Goal: Task Accomplishment & Management: Use online tool/utility

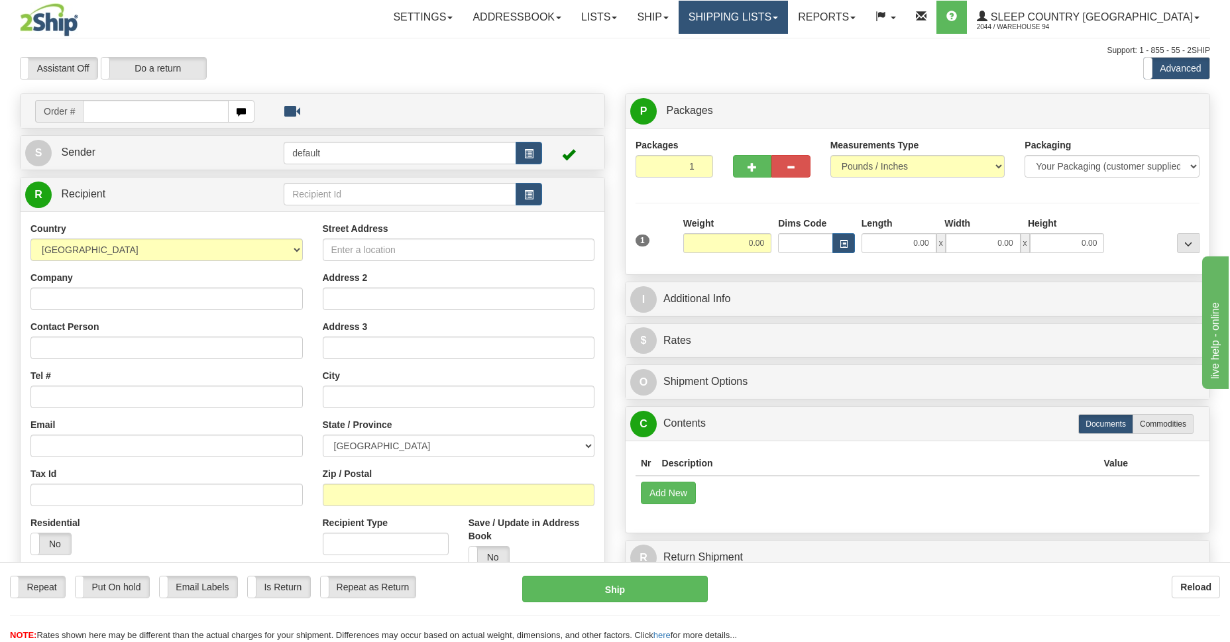
click at [781, 22] on link "Shipping lists" at bounding box center [732, 17] width 109 height 33
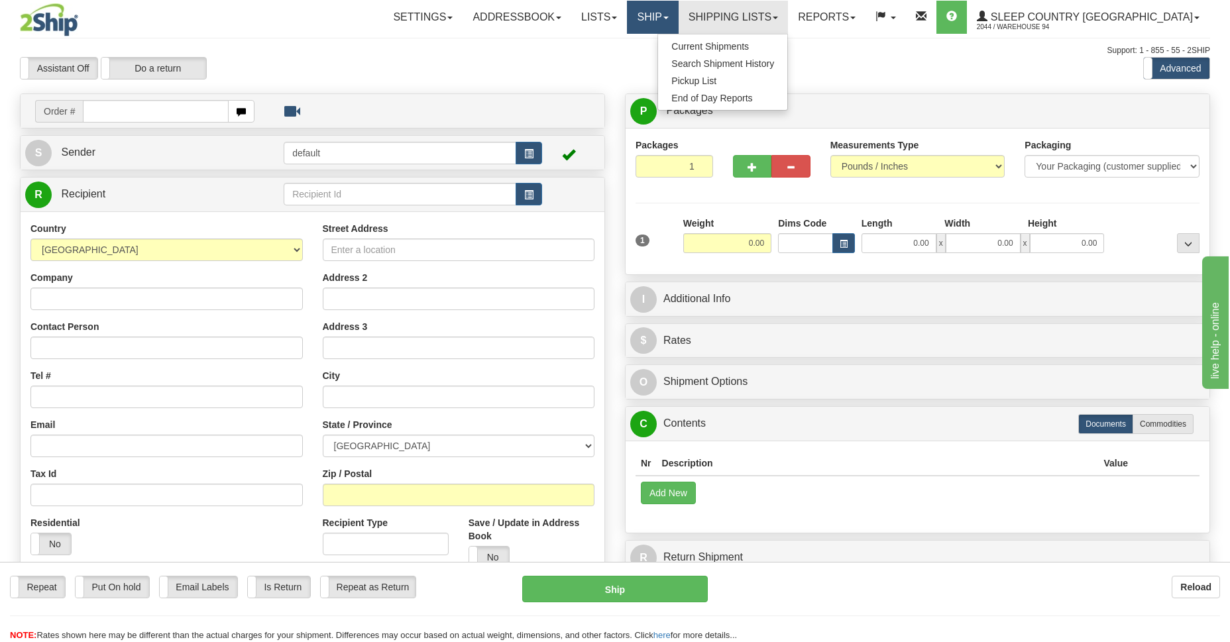
click at [678, 19] on link "Ship" at bounding box center [652, 17] width 51 height 33
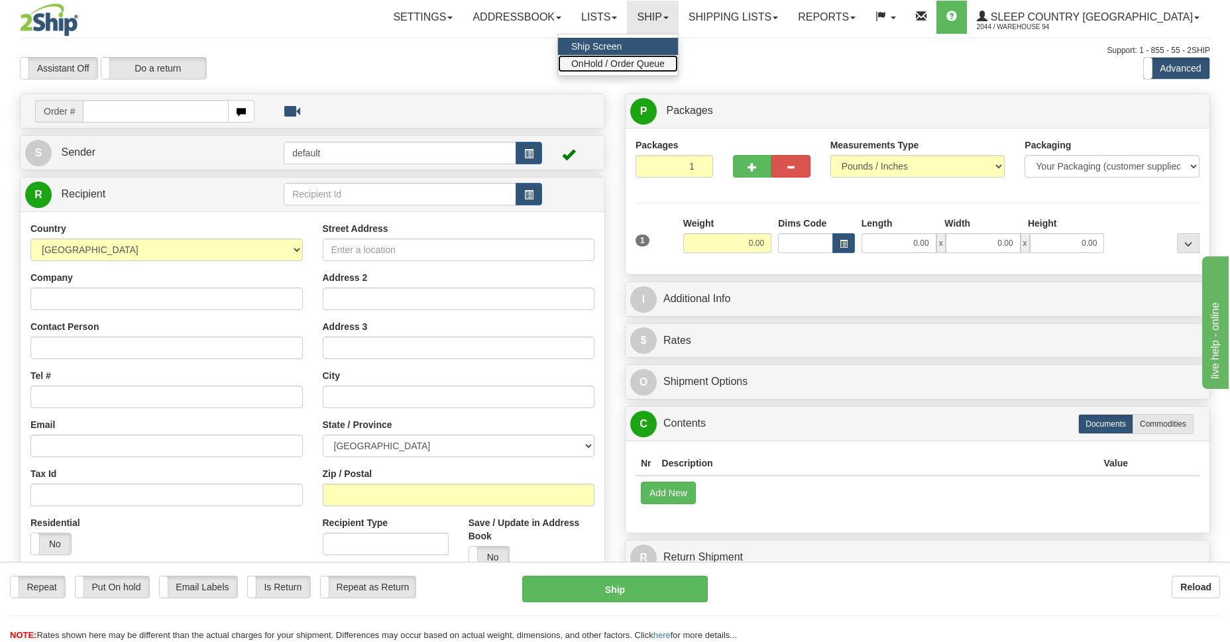
click at [665, 58] on span "OnHold / Order Queue" at bounding box center [617, 63] width 93 height 11
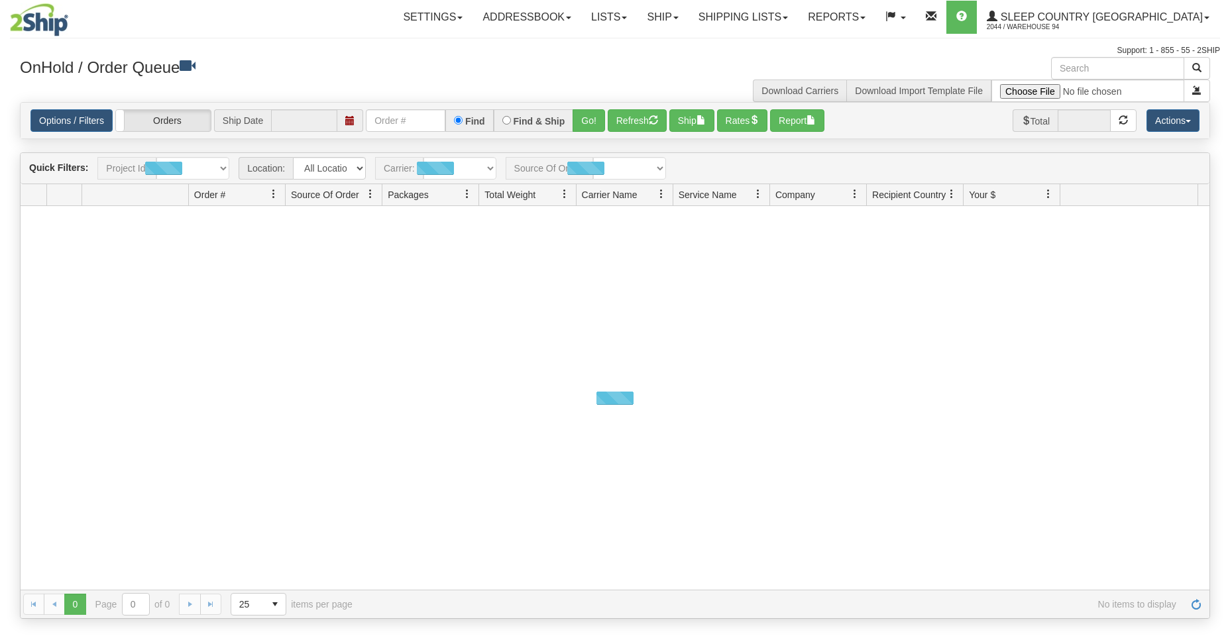
type input "[DATE]"
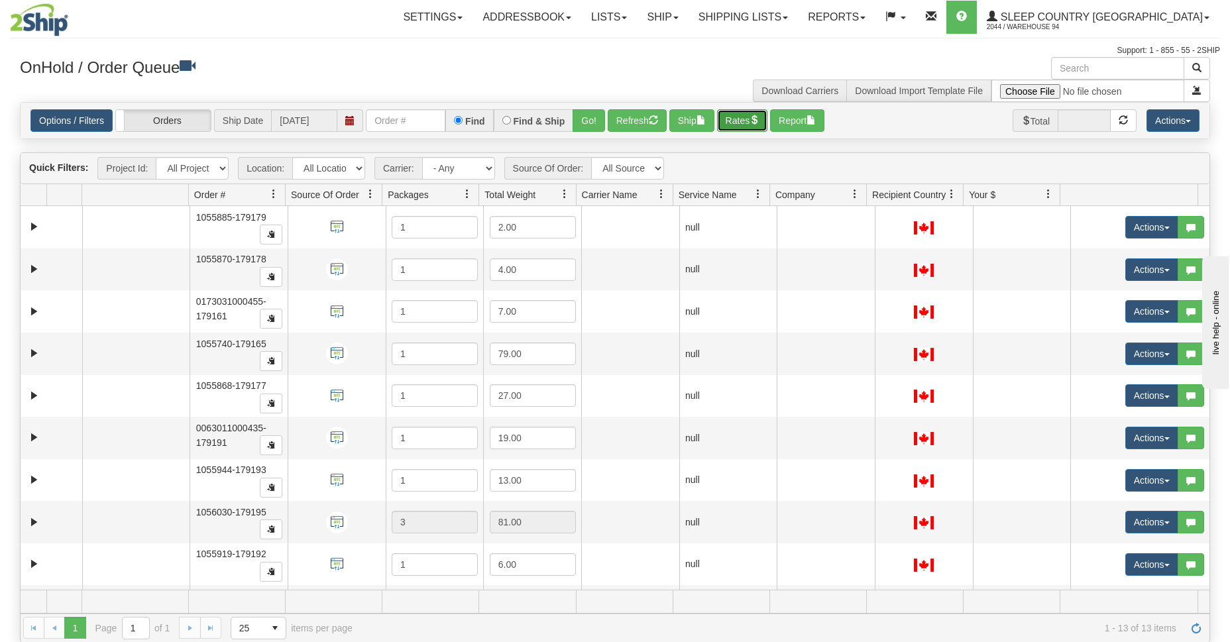
click at [743, 115] on button "Rates" at bounding box center [742, 120] width 51 height 23
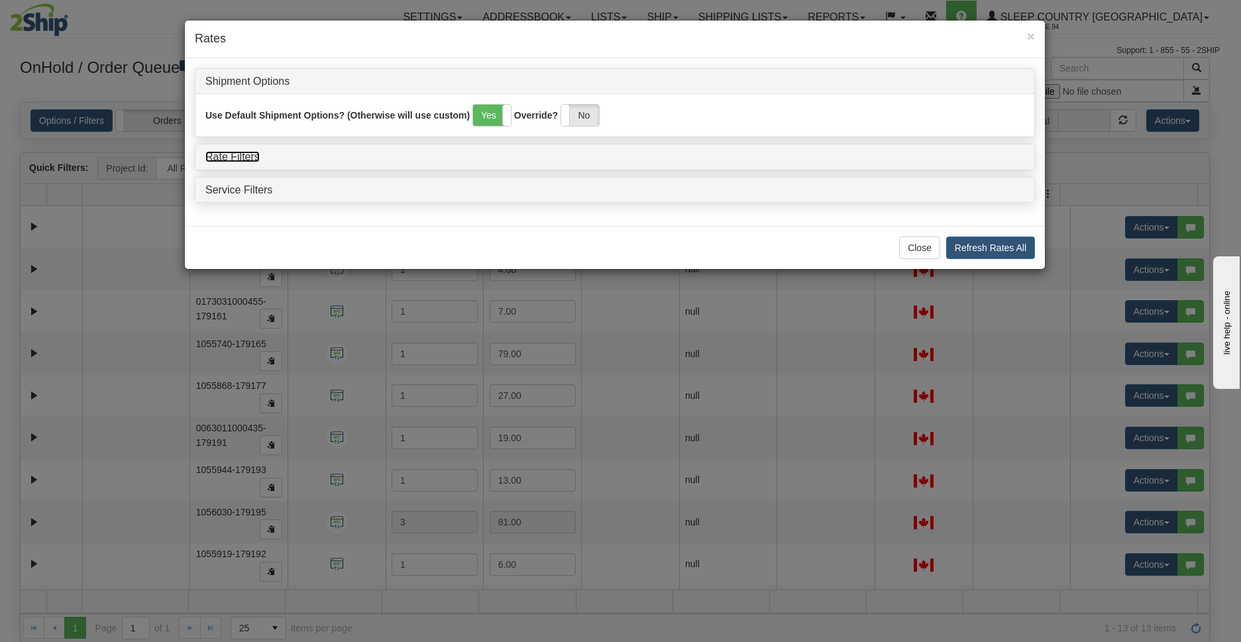
click at [219, 154] on link "Rate Filters" at bounding box center [232, 156] width 54 height 11
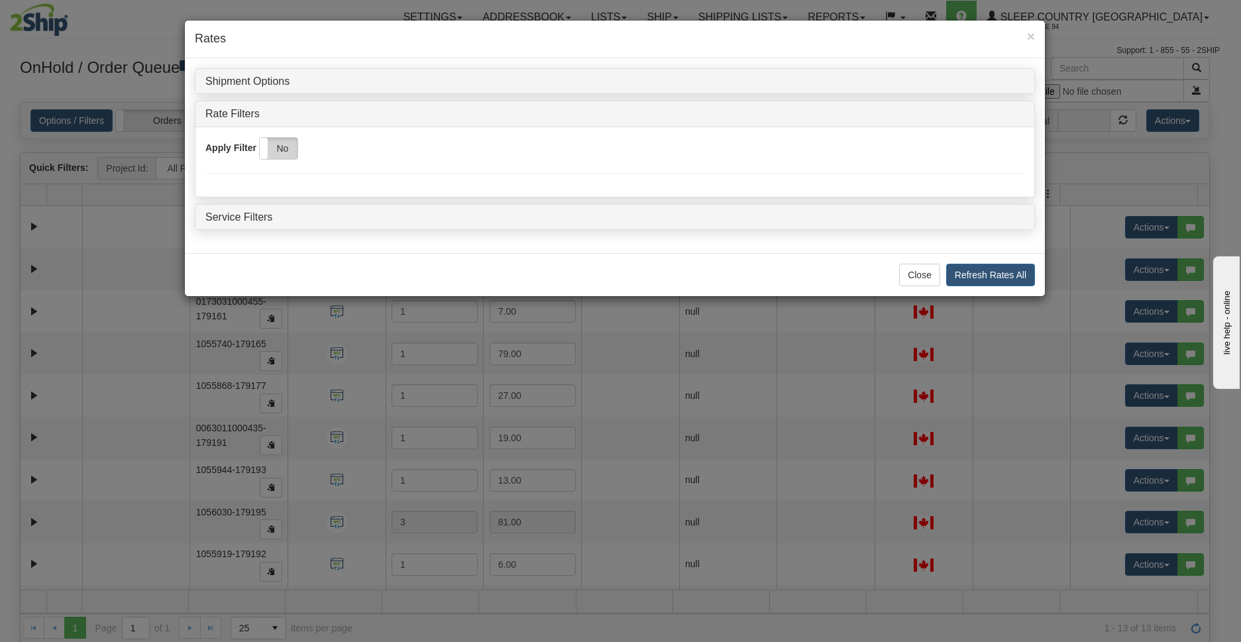
click at [280, 152] on label "No" at bounding box center [279, 148] width 38 height 21
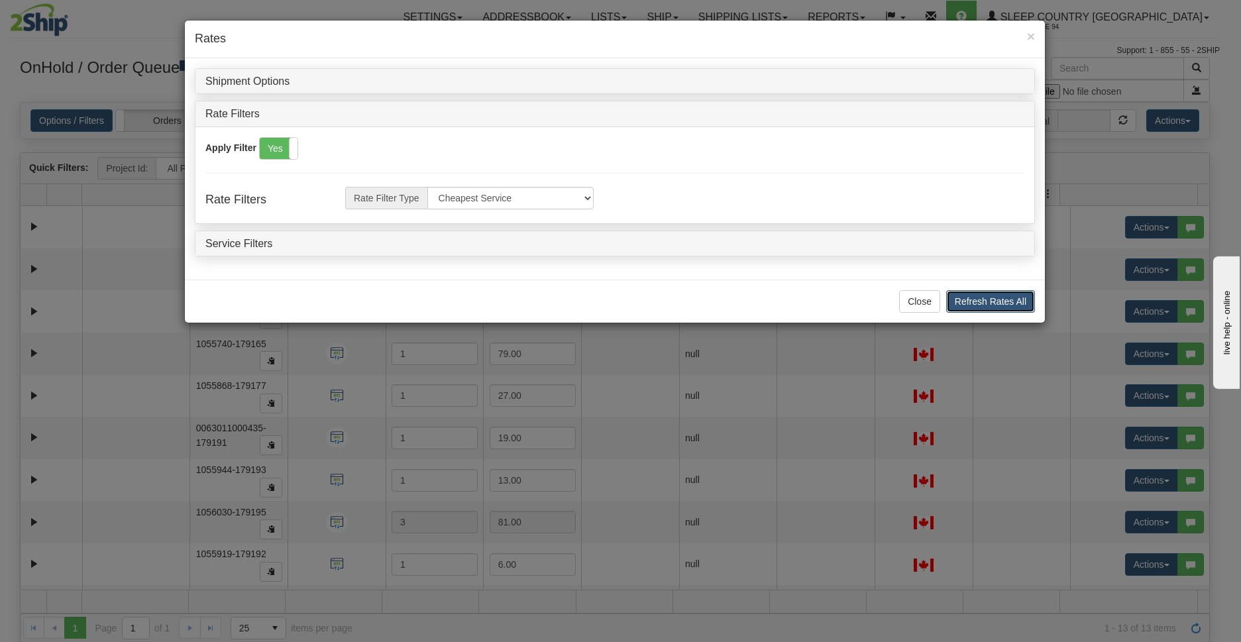
click at [977, 298] on button "Refresh Rates All" at bounding box center [990, 301] width 89 height 23
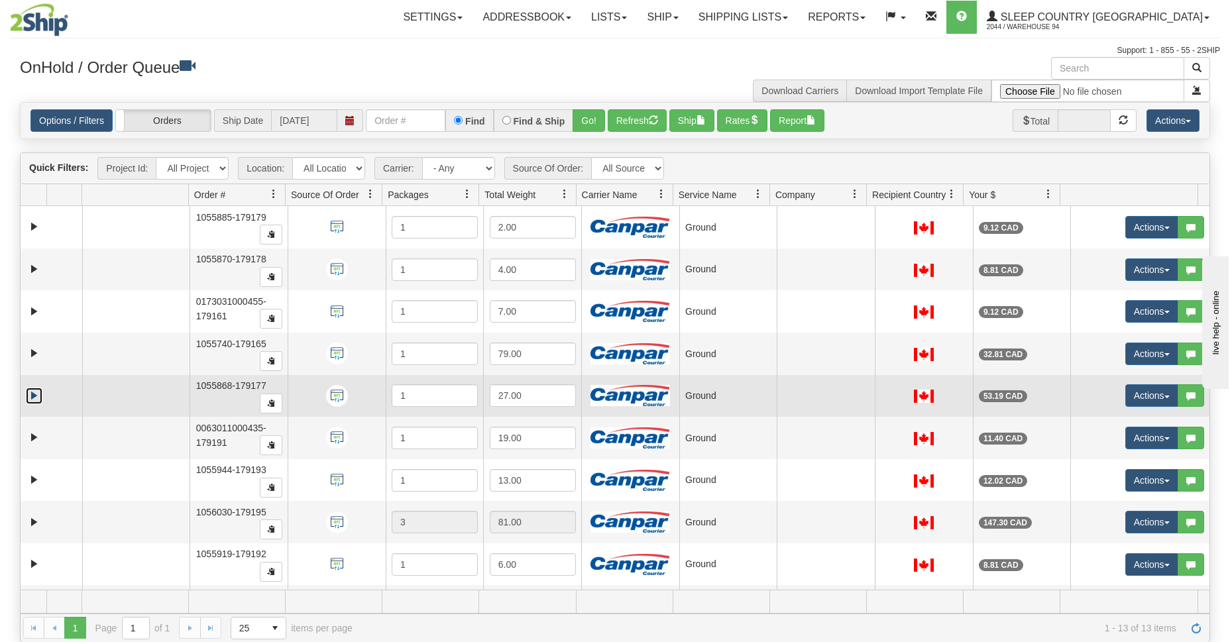
click at [29, 398] on link "Expand" at bounding box center [34, 396] width 17 height 17
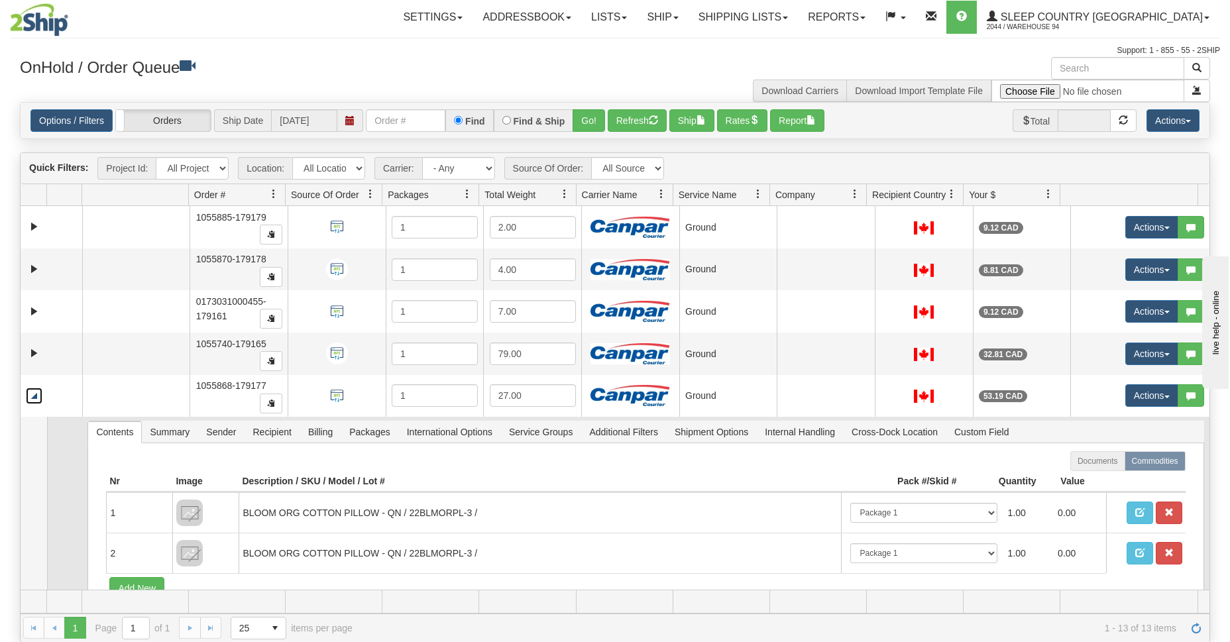
scroll to position [57, 0]
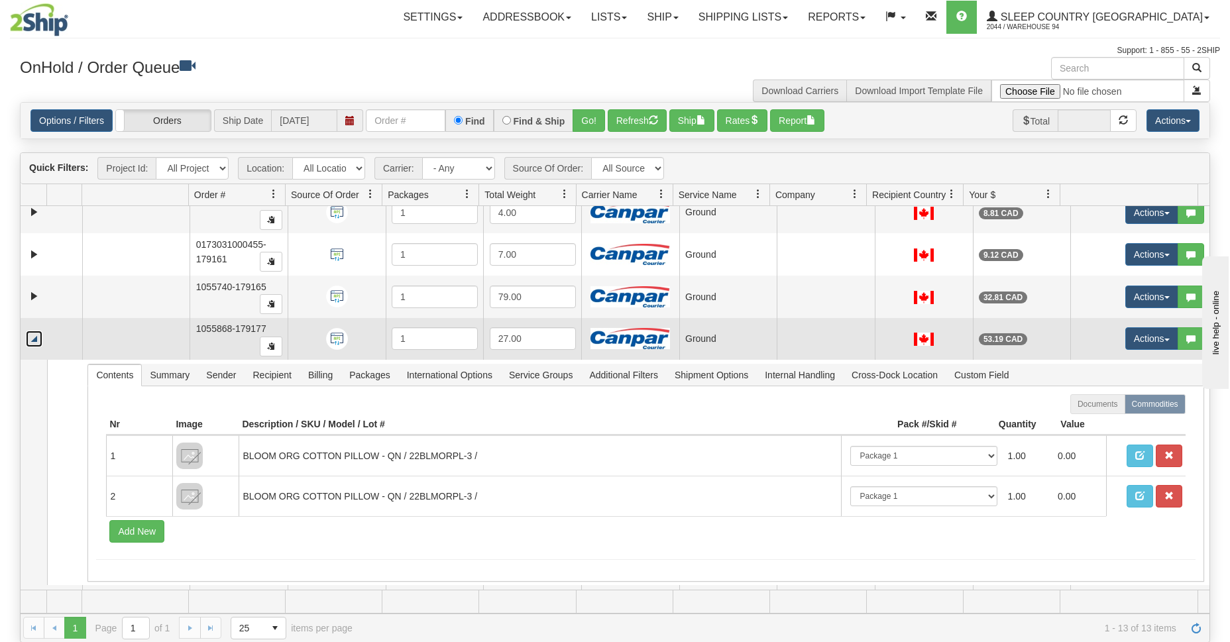
click at [38, 337] on link "Collapse" at bounding box center [34, 339] width 17 height 17
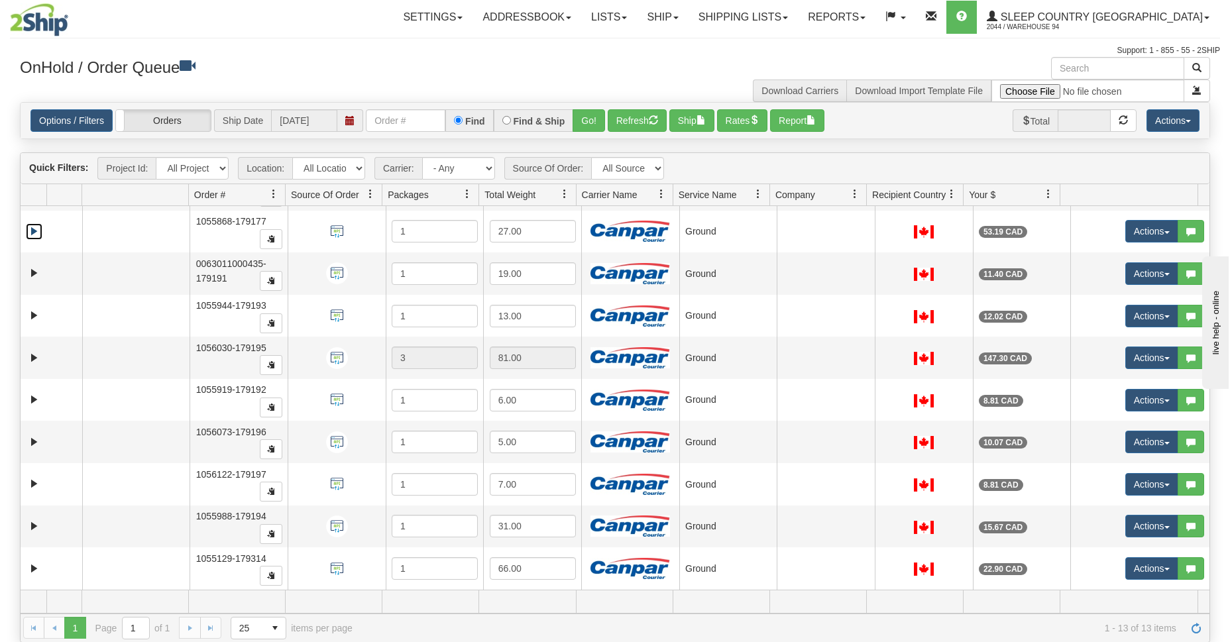
scroll to position [275, 0]
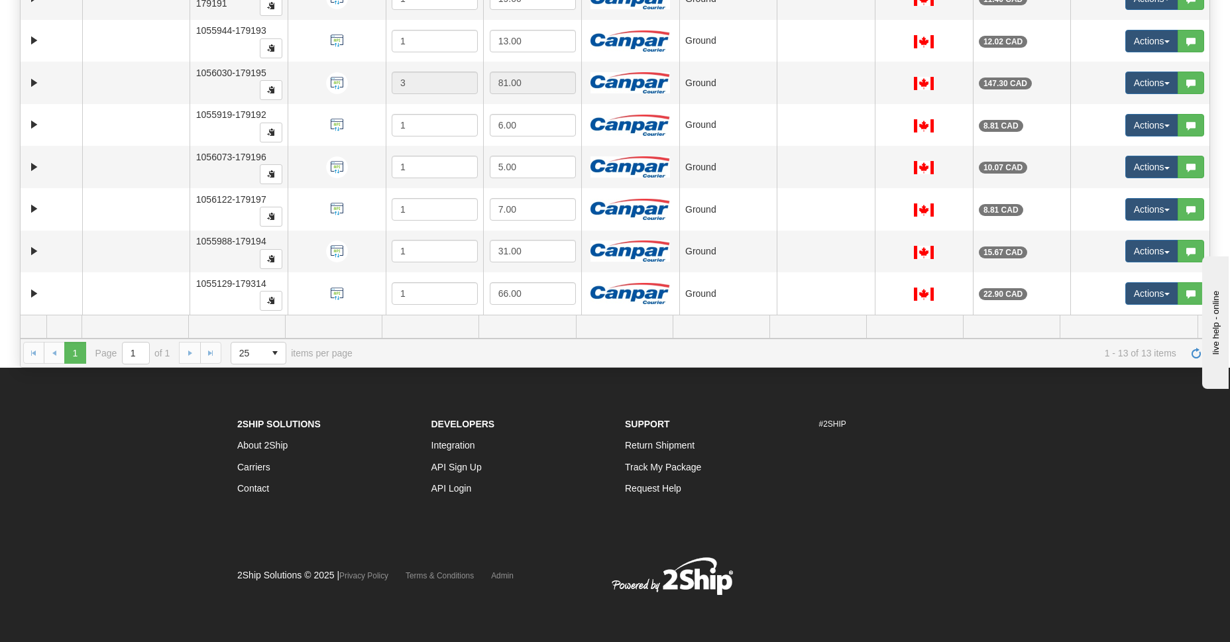
click at [365, 356] on div "1 1 Page 1 of 1 25 15 25 50 100 items per page 1 - 13 of 13 items" at bounding box center [615, 353] width 1189 height 28
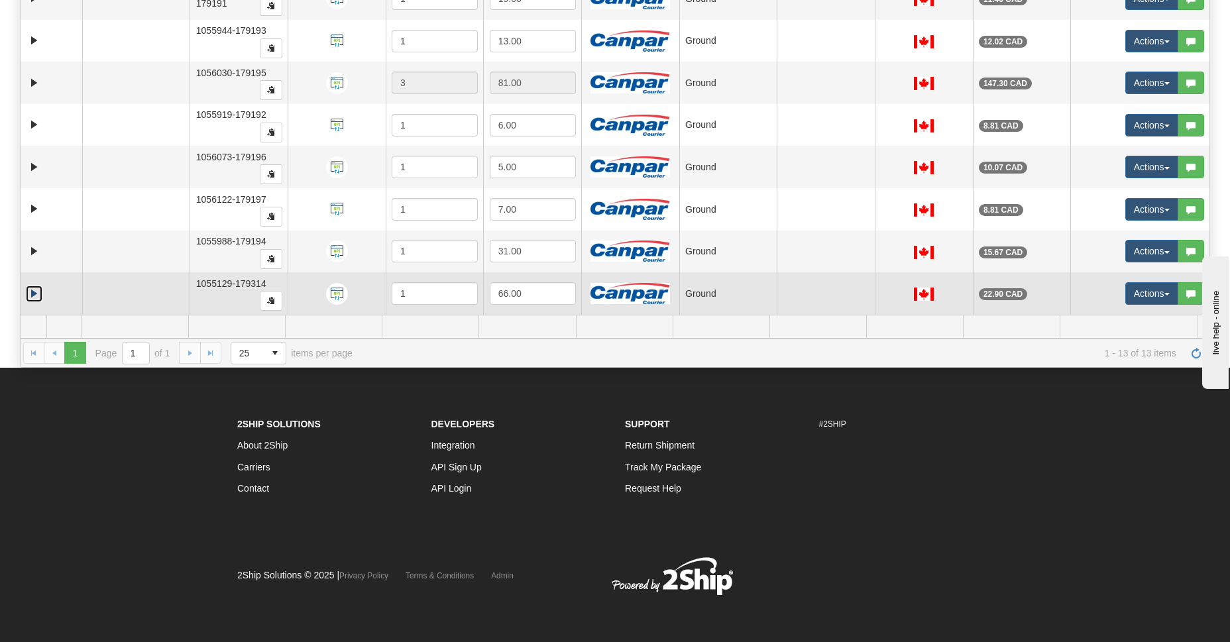
click at [31, 297] on link "Expand" at bounding box center [34, 294] width 17 height 17
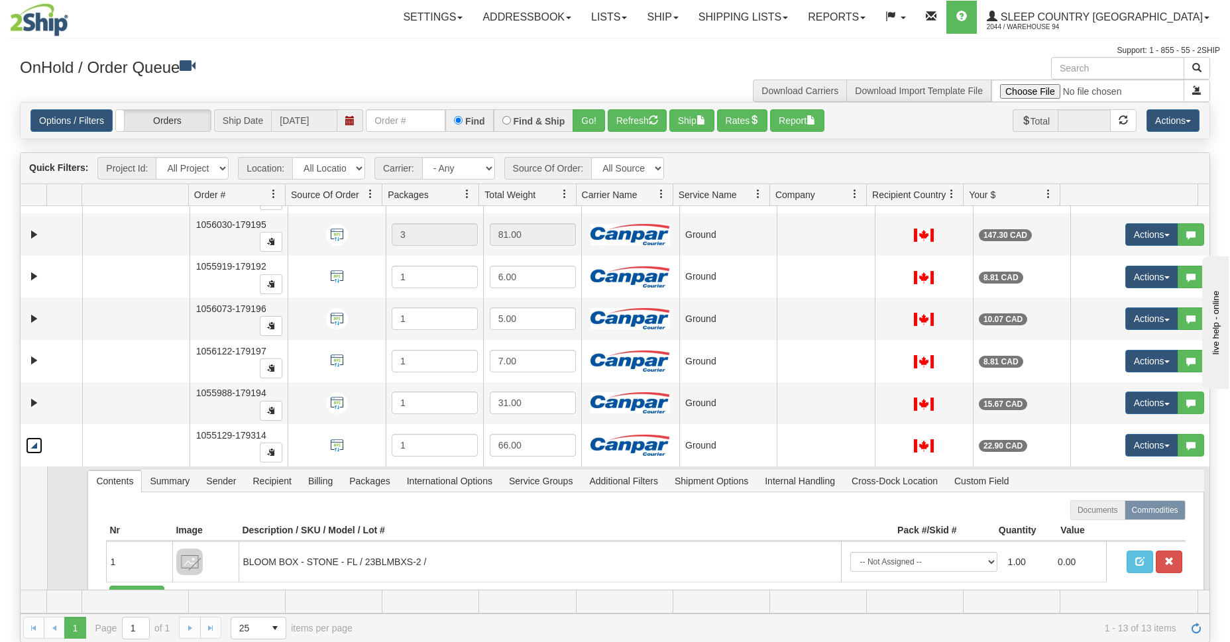
scroll to position [349, 0]
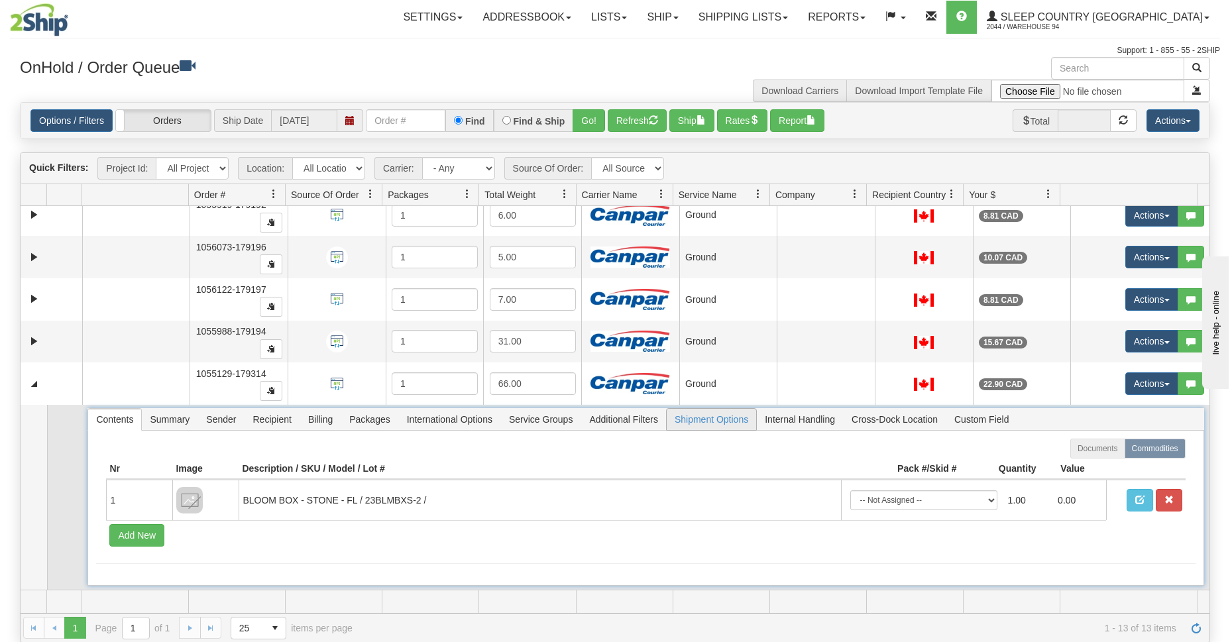
click at [718, 425] on span "Shipment Options" at bounding box center [711, 419] width 89 height 21
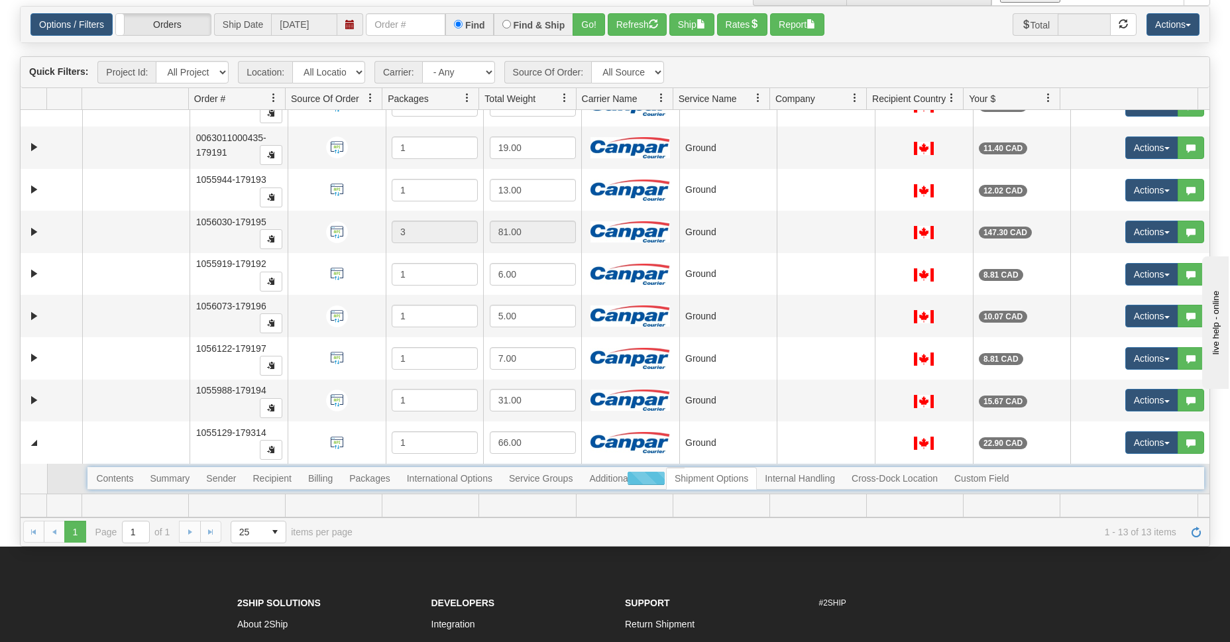
scroll to position [192, 0]
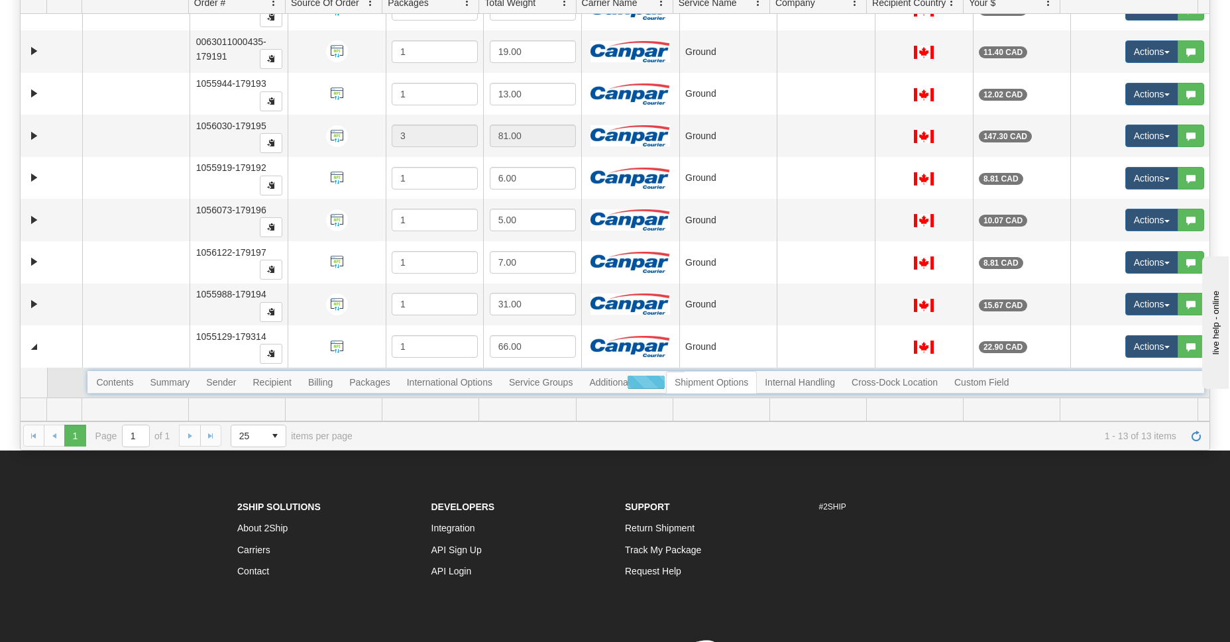
click at [127, 384] on div at bounding box center [645, 382] width 1116 height 23
click at [728, 384] on span "Shipment Options" at bounding box center [711, 382] width 89 height 21
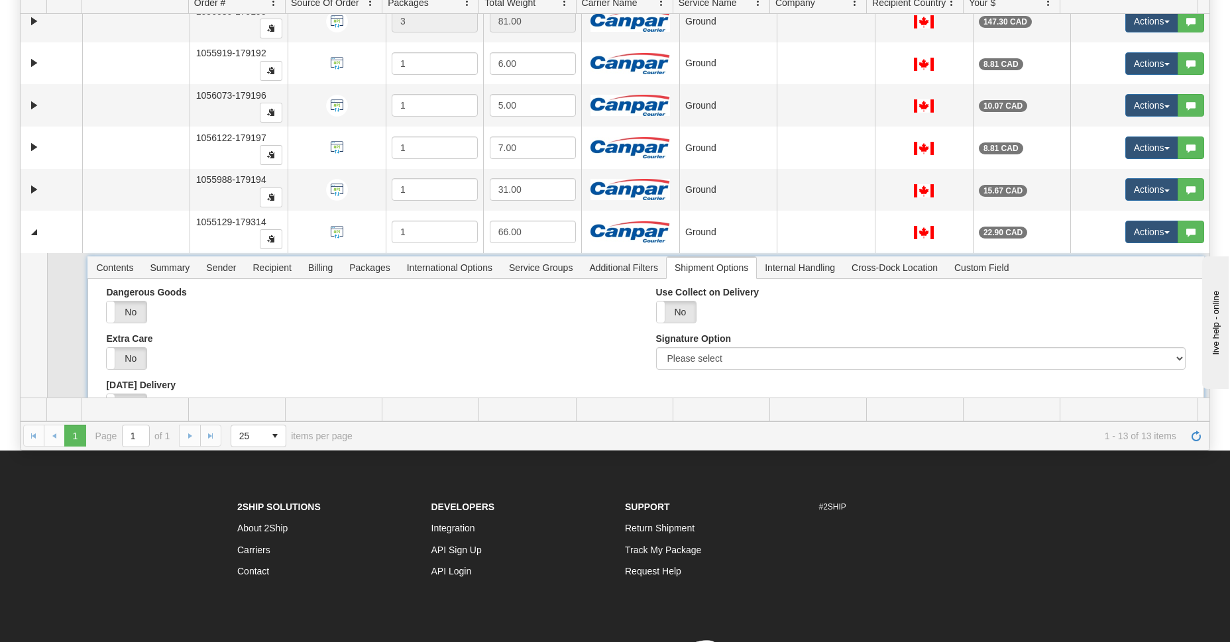
scroll to position [377, 0]
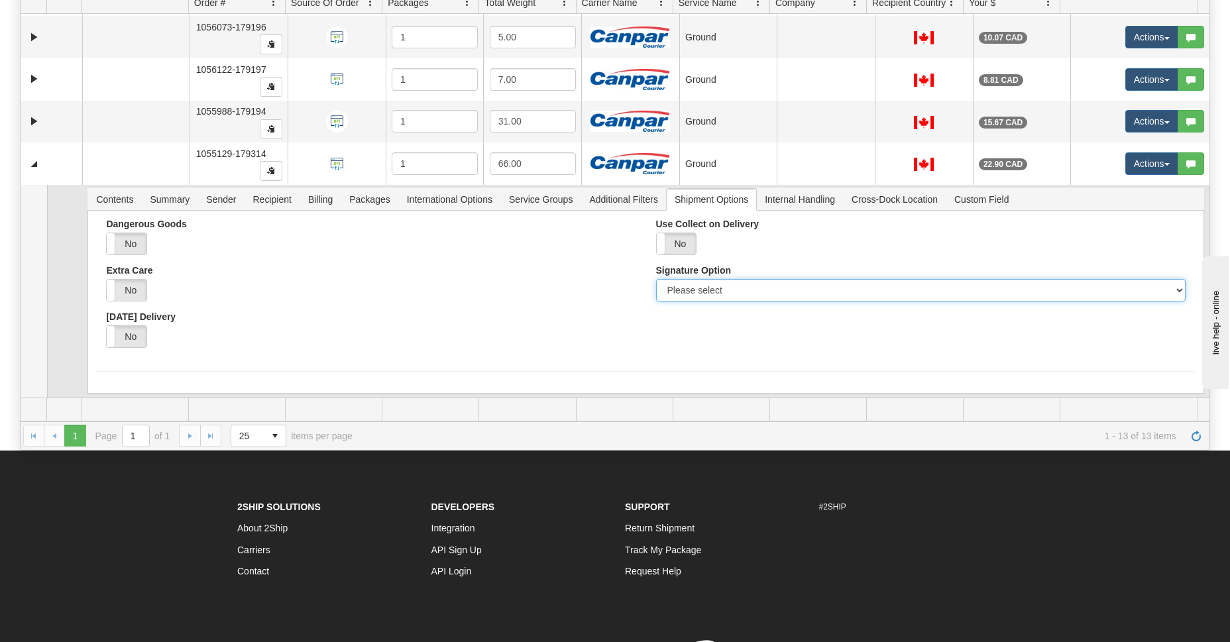
click at [697, 292] on select "Please select No Signature Required Signature Required Adult Signature" at bounding box center [920, 290] width 529 height 23
select select "2"
click at [656, 279] on select "Please select No Signature Required Signature Required Adult Signature" at bounding box center [920, 290] width 529 height 23
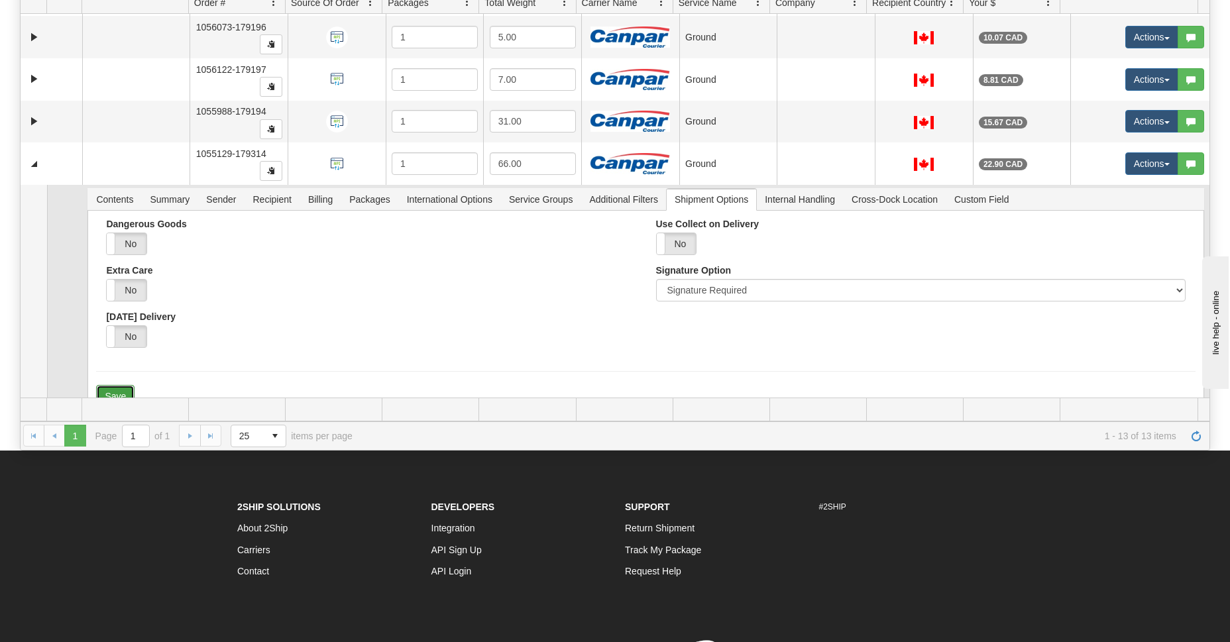
click at [112, 393] on button "Save" at bounding box center [115, 396] width 38 height 23
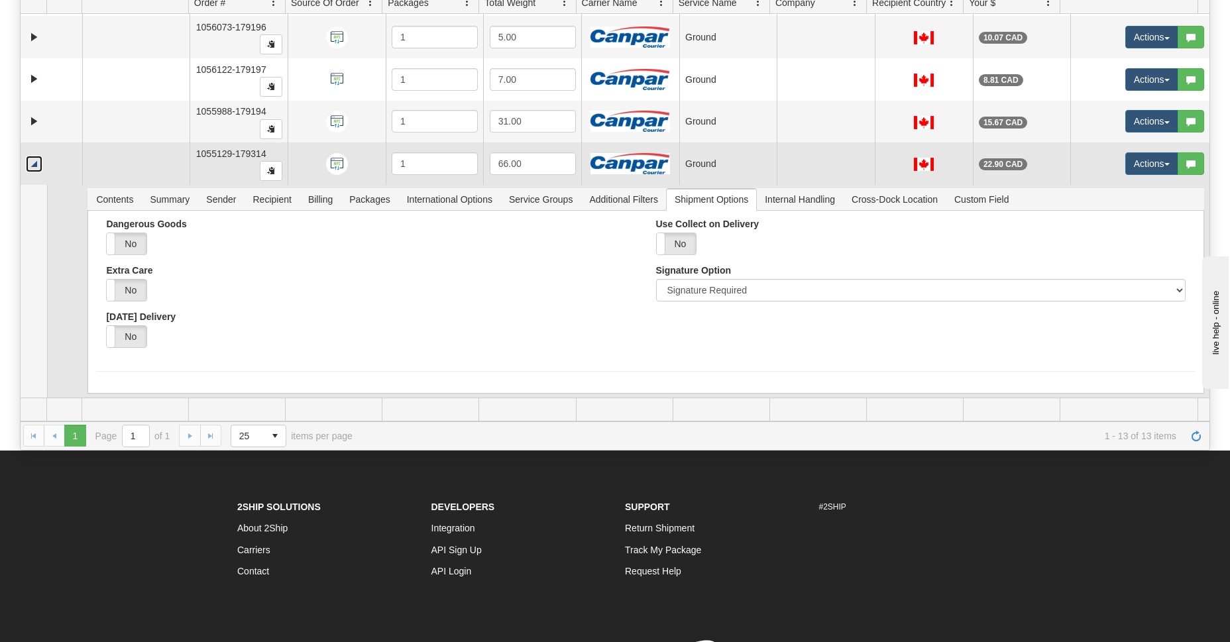
click at [34, 162] on link "Collapse" at bounding box center [34, 164] width 17 height 17
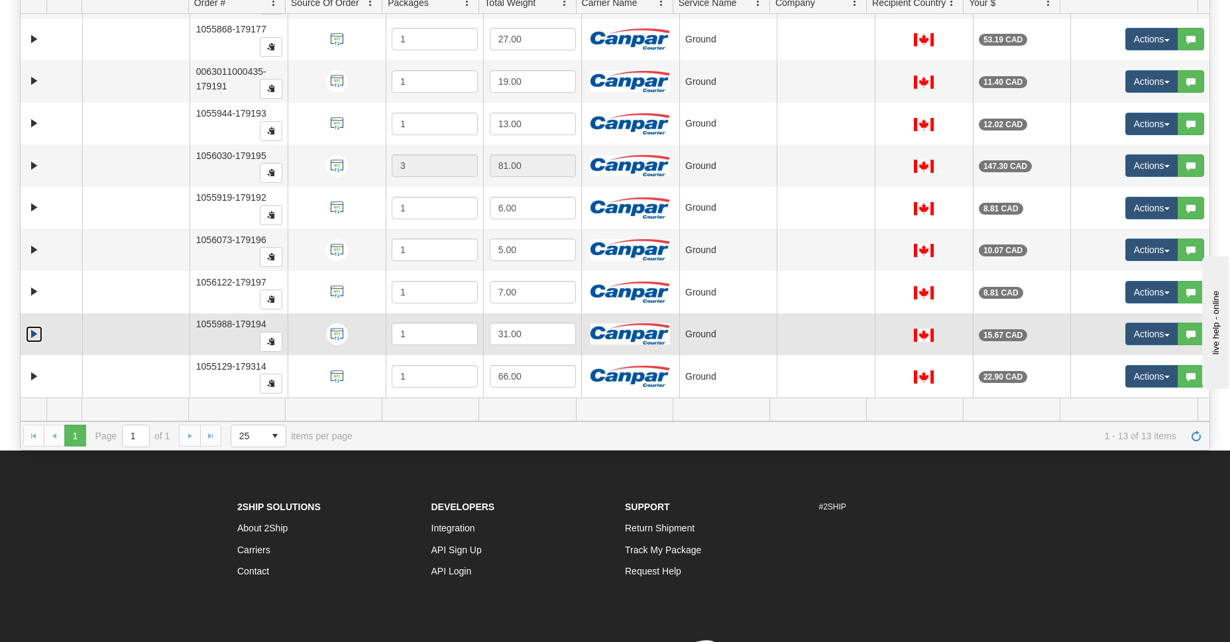
click at [33, 334] on link "Expand" at bounding box center [34, 334] width 17 height 17
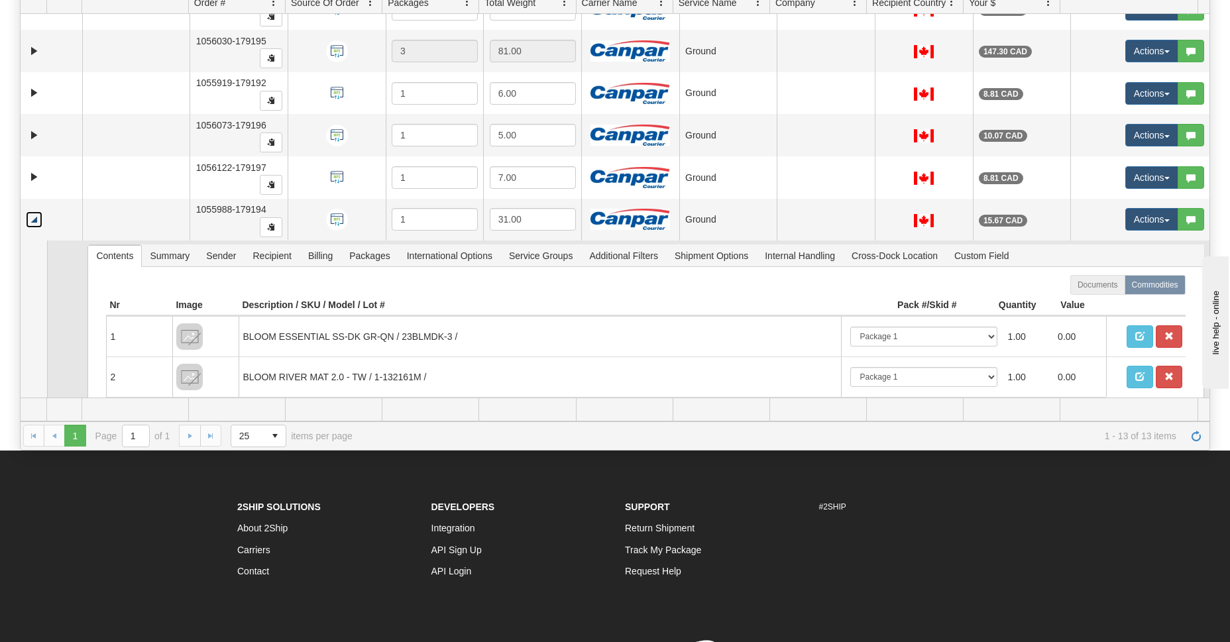
scroll to position [390, 0]
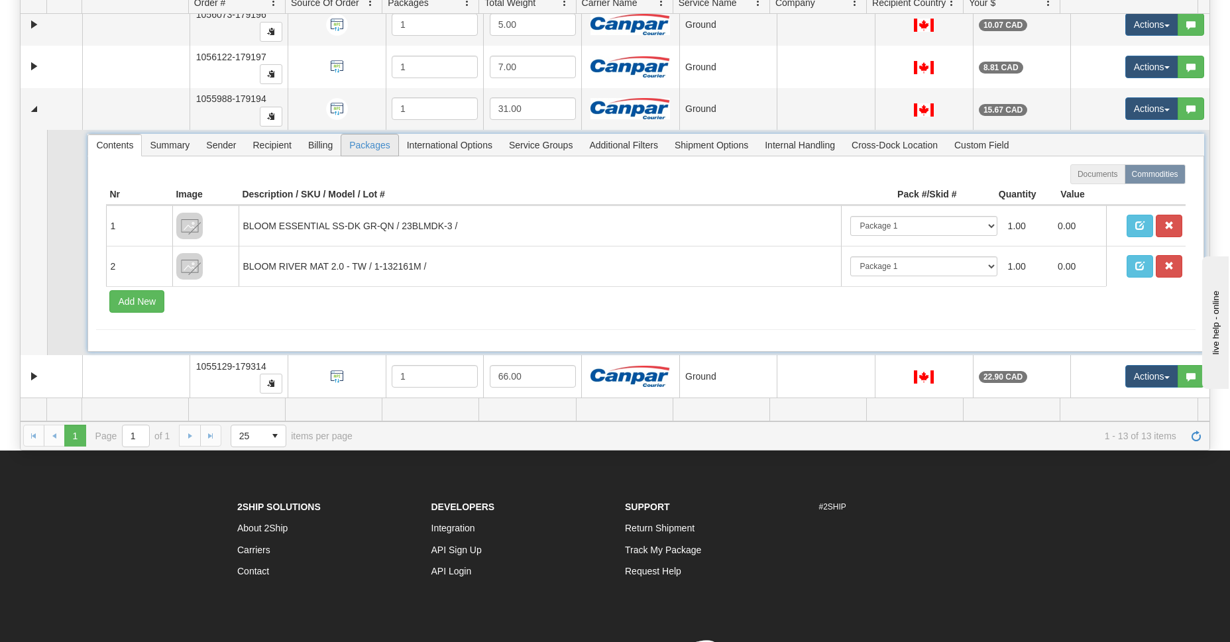
click at [370, 145] on span "Packages" at bounding box center [369, 145] width 56 height 21
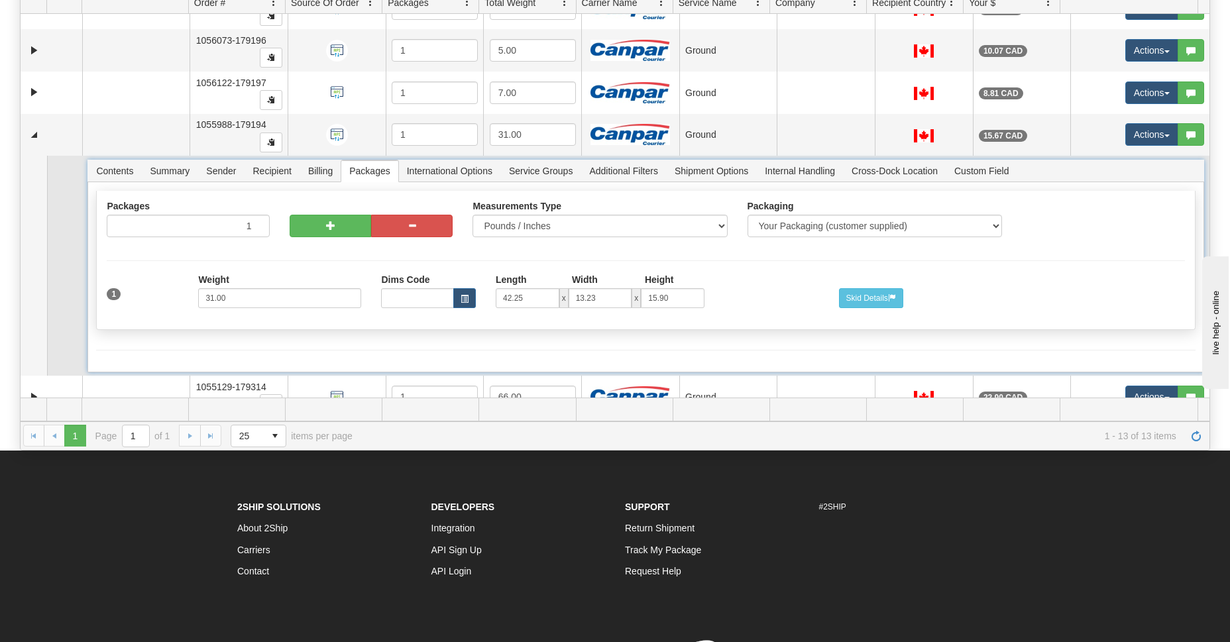
scroll to position [384, 0]
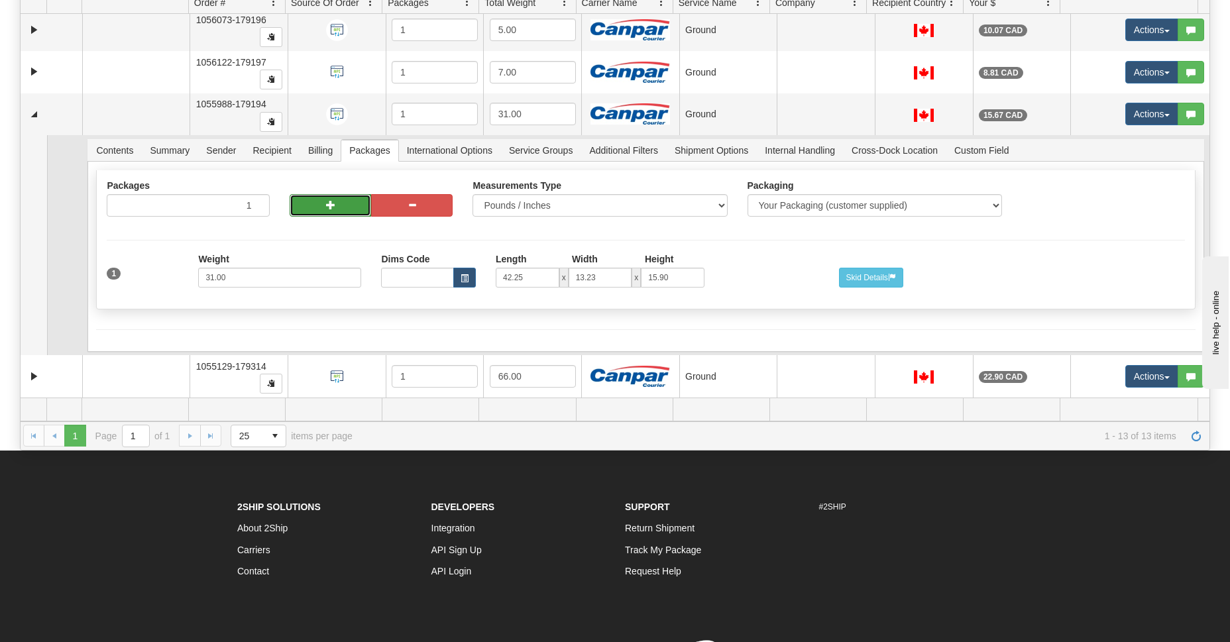
click at [327, 213] on button "button" at bounding box center [330, 205] width 81 height 23
type input "2"
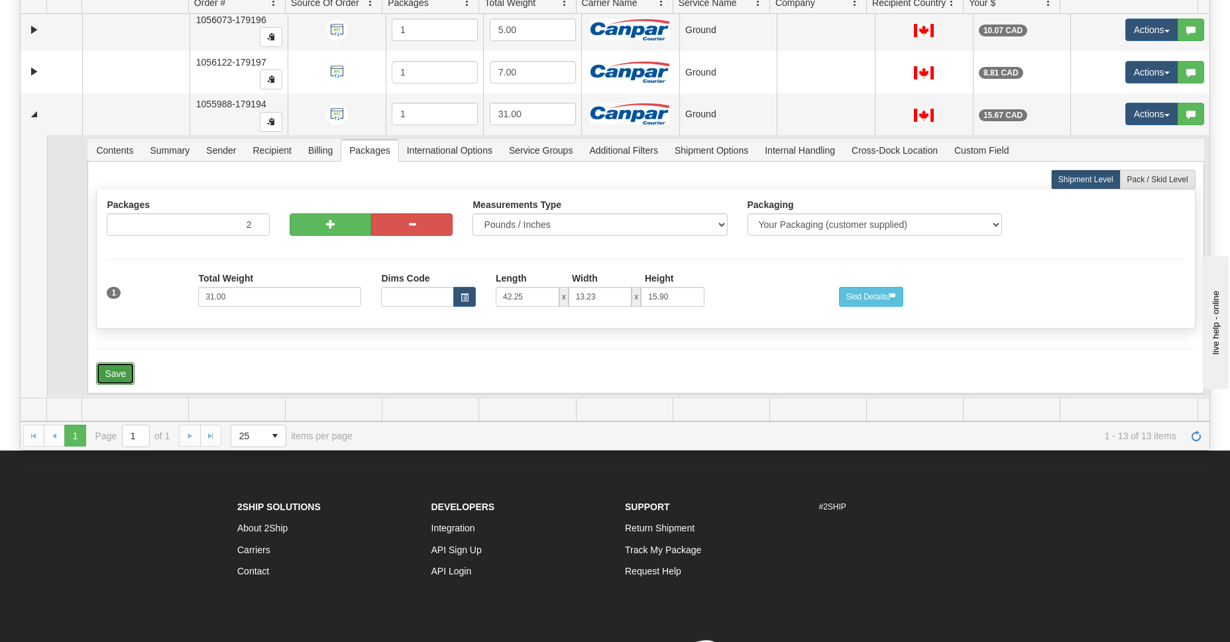
click at [123, 370] on button "Save" at bounding box center [115, 373] width 38 height 23
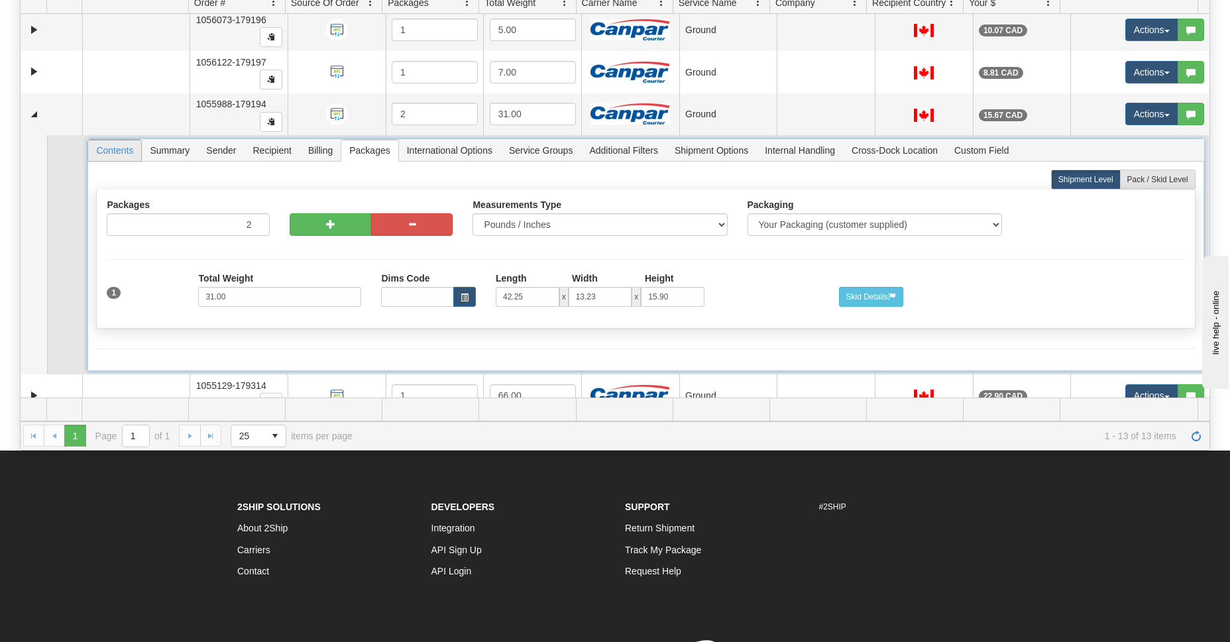
click at [106, 146] on span "Contents" at bounding box center [114, 150] width 53 height 21
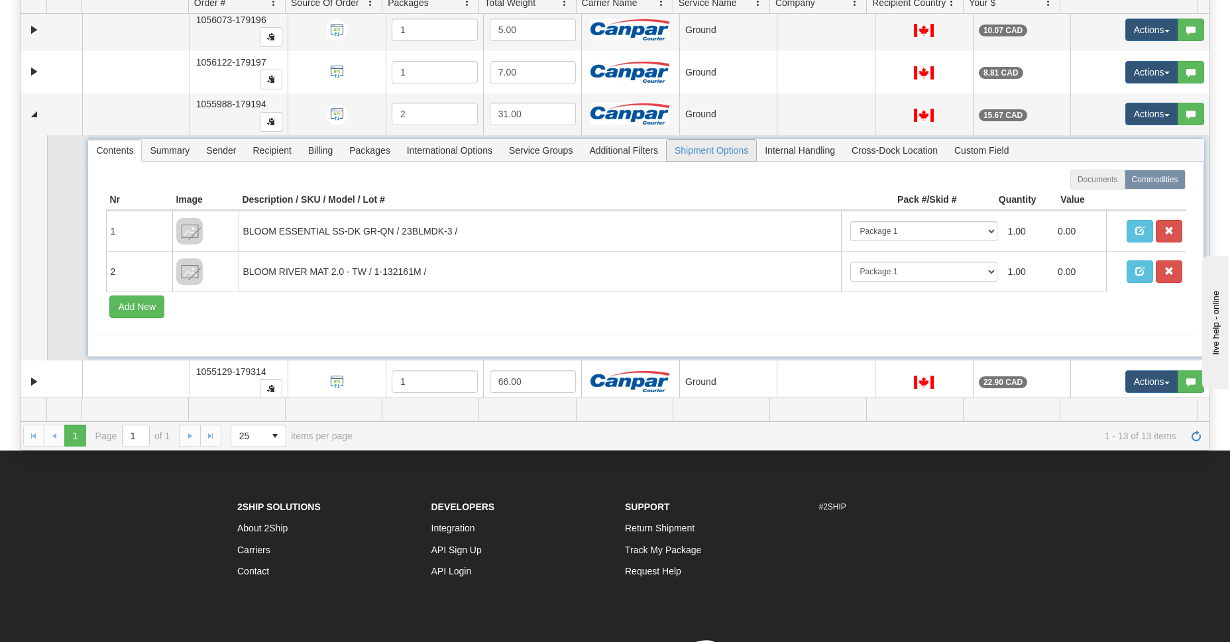
click at [713, 154] on span "Shipment Options" at bounding box center [711, 150] width 89 height 21
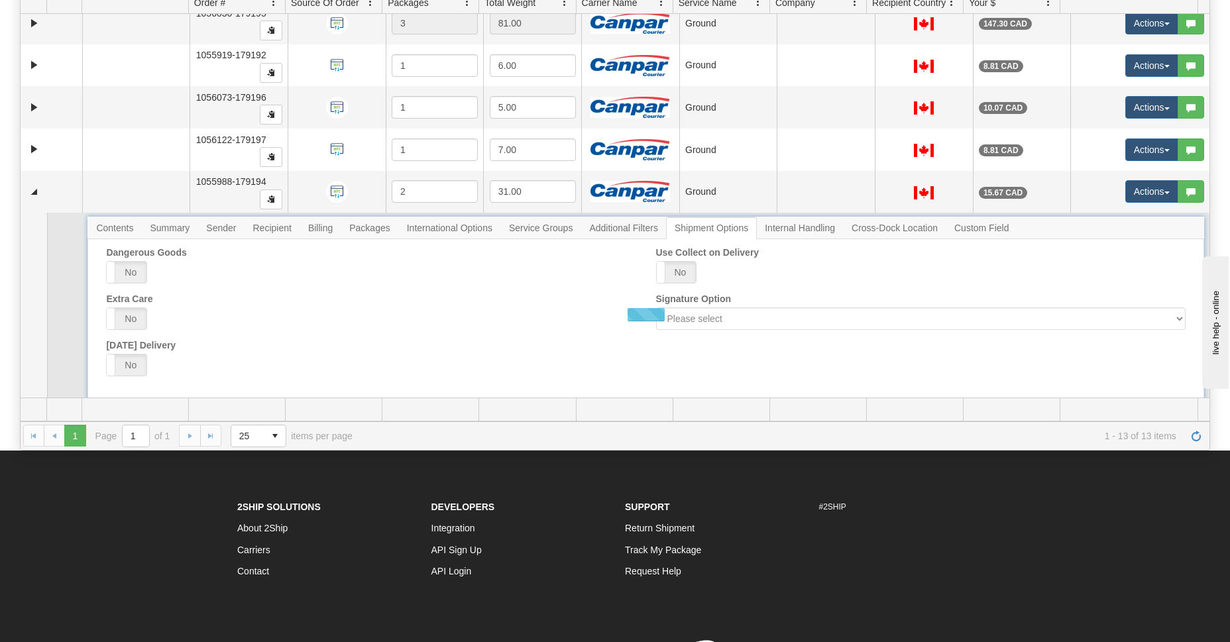
scroll to position [377, 0]
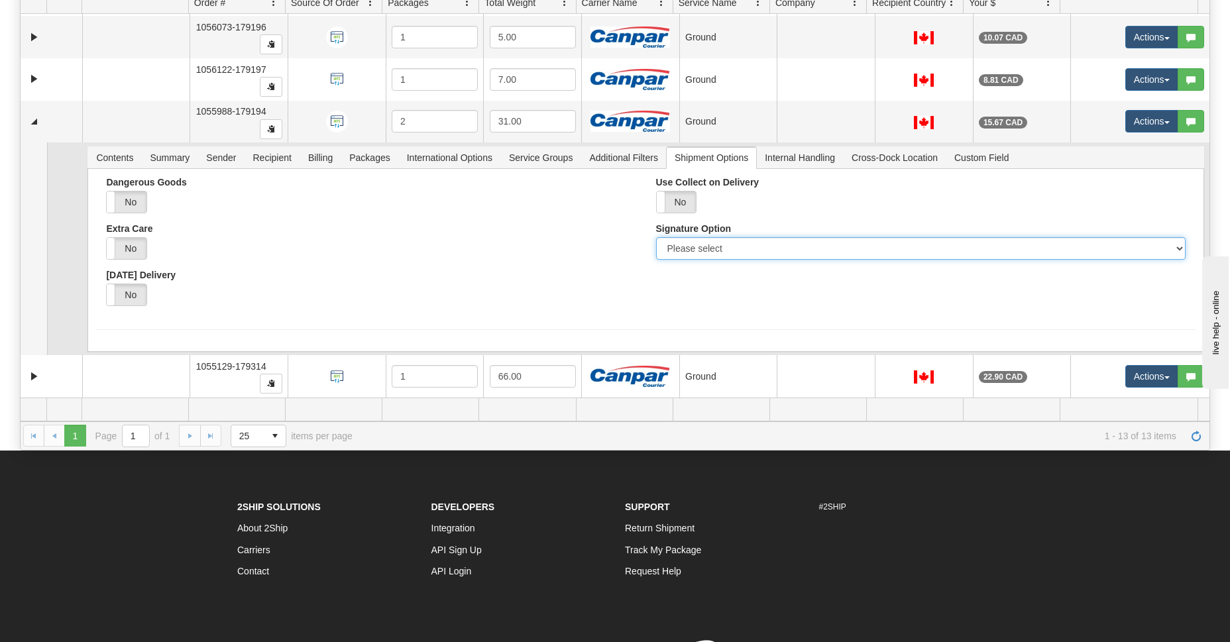
click at [695, 248] on select "Please select No Signature Required Signature Required Adult Signature" at bounding box center [920, 248] width 529 height 23
select select "2"
click at [656, 237] on select "Please select No Signature Required Signature Required Adult Signature" at bounding box center [920, 248] width 529 height 23
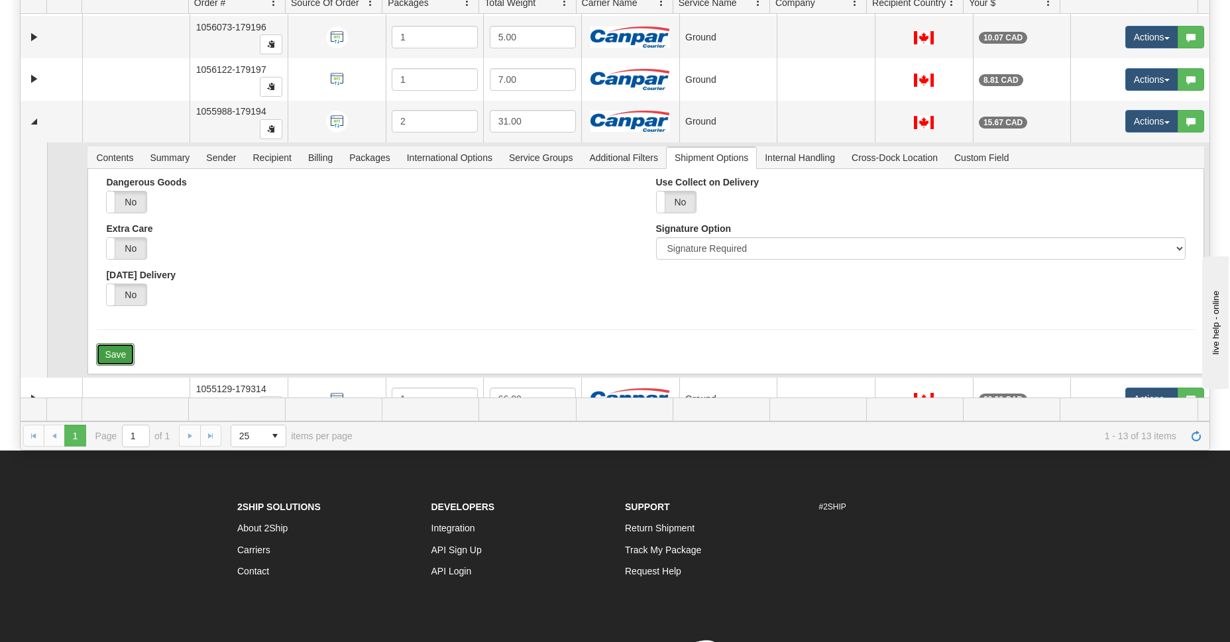
click at [109, 356] on button "Save" at bounding box center [115, 354] width 38 height 23
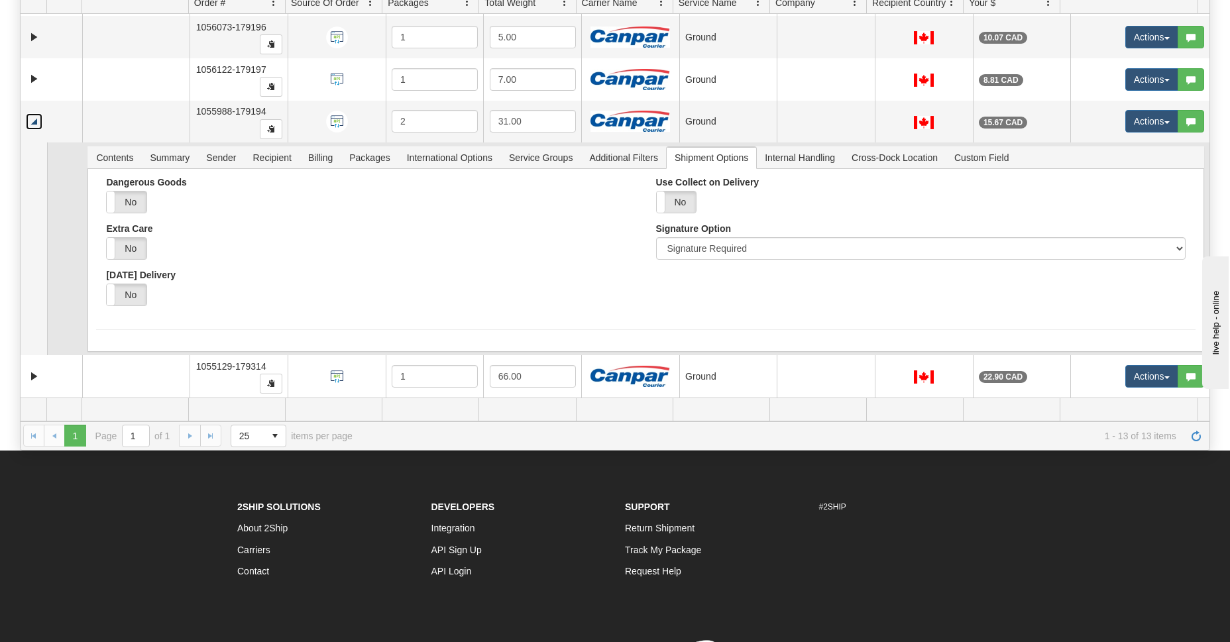
click at [36, 121] on link "Collapse" at bounding box center [34, 121] width 17 height 17
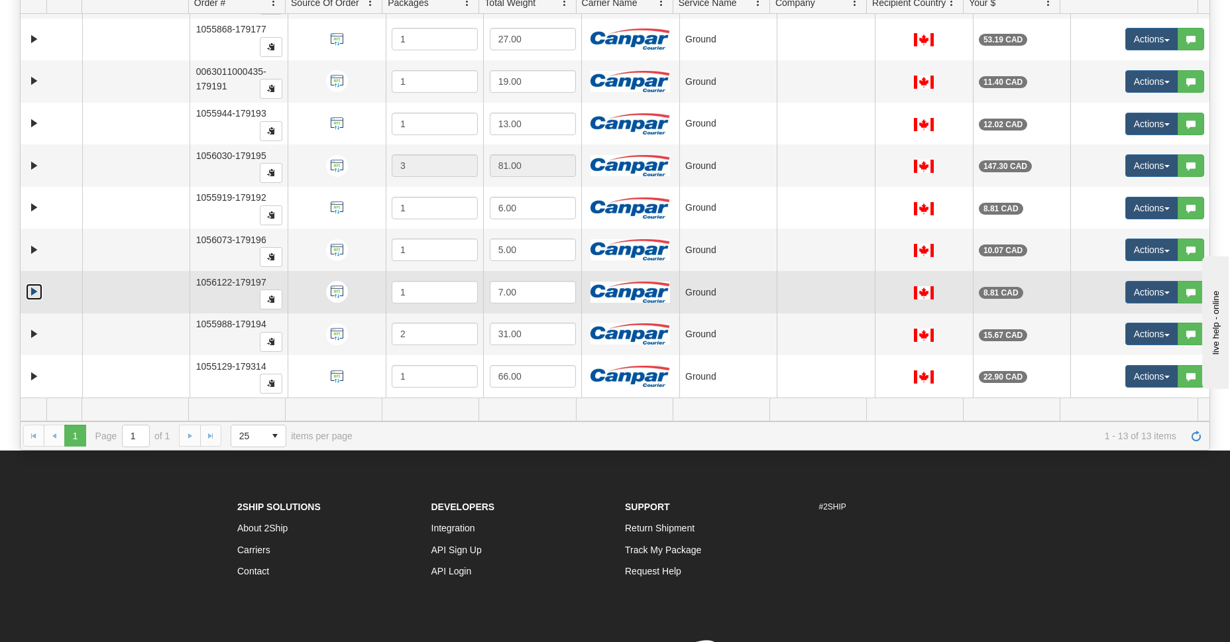
click at [30, 292] on link "Expand" at bounding box center [34, 292] width 17 height 17
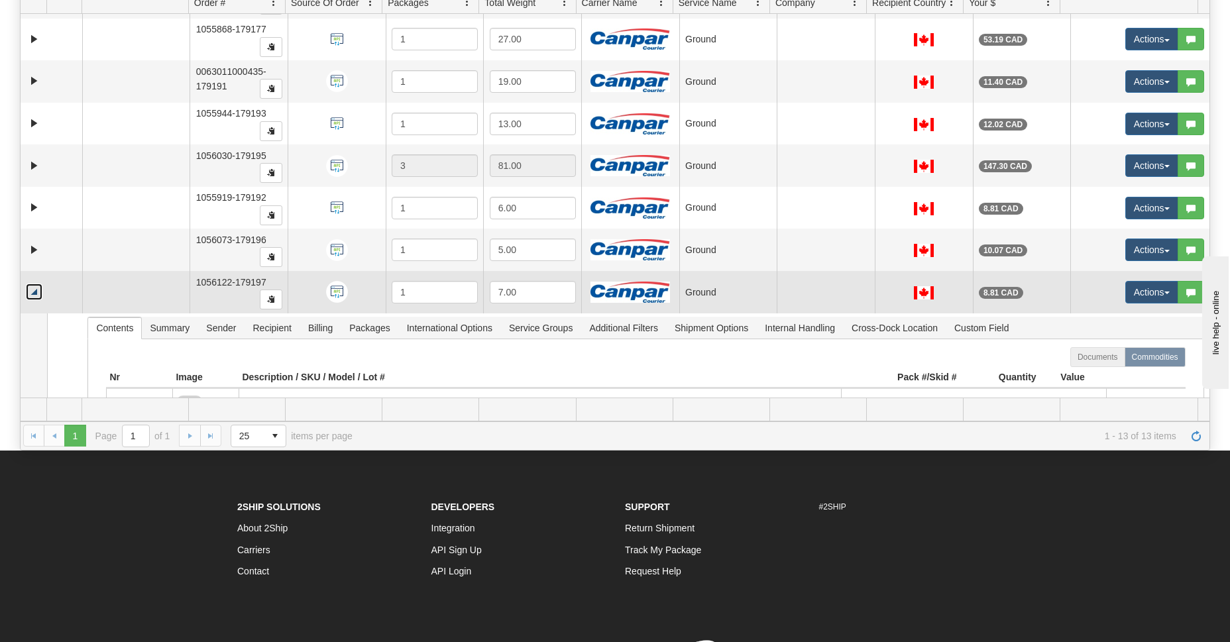
click at [38, 292] on link "Collapse" at bounding box center [34, 292] width 17 height 17
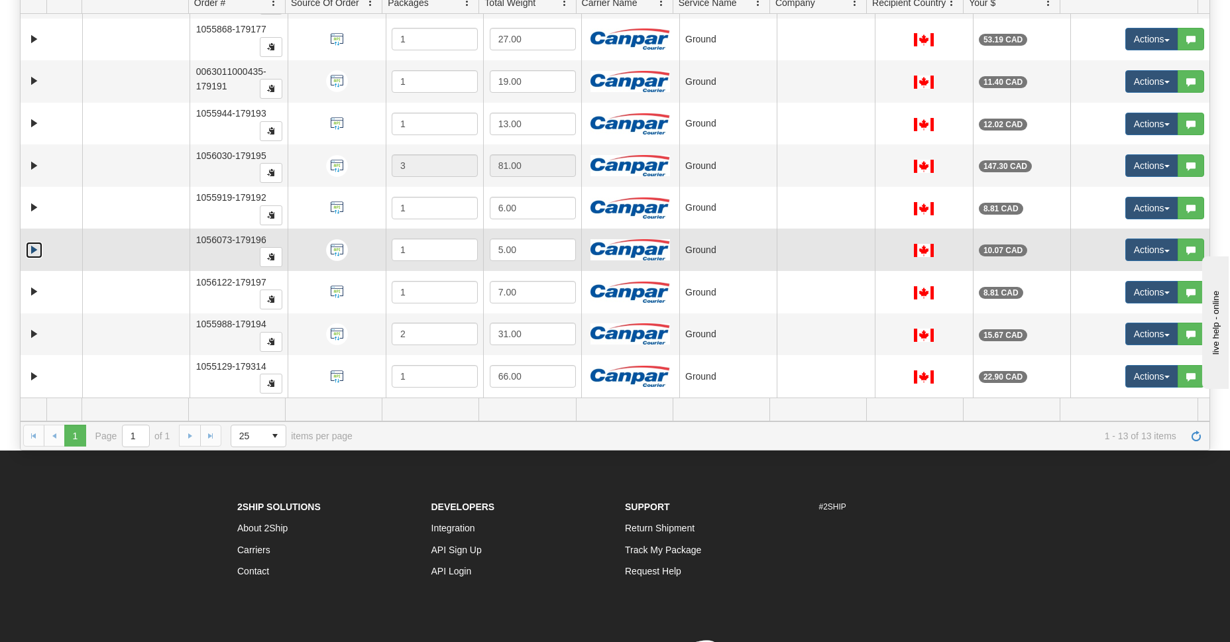
click at [27, 248] on link "Expand" at bounding box center [34, 250] width 17 height 17
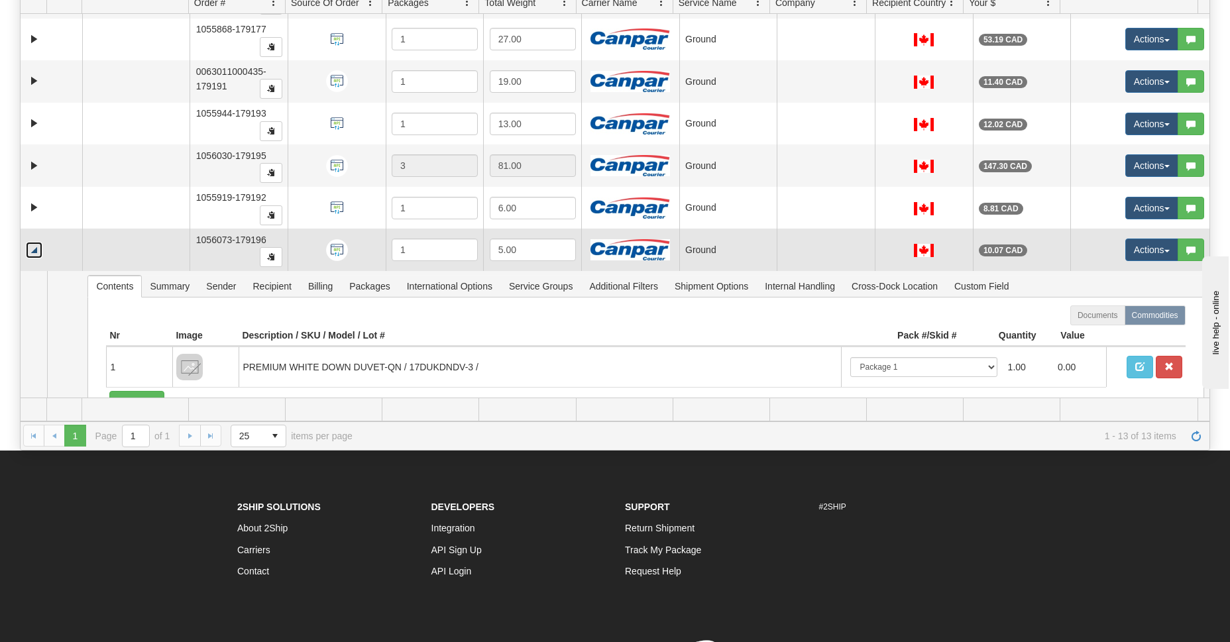
click at [27, 248] on link "Collapse" at bounding box center [34, 250] width 17 height 17
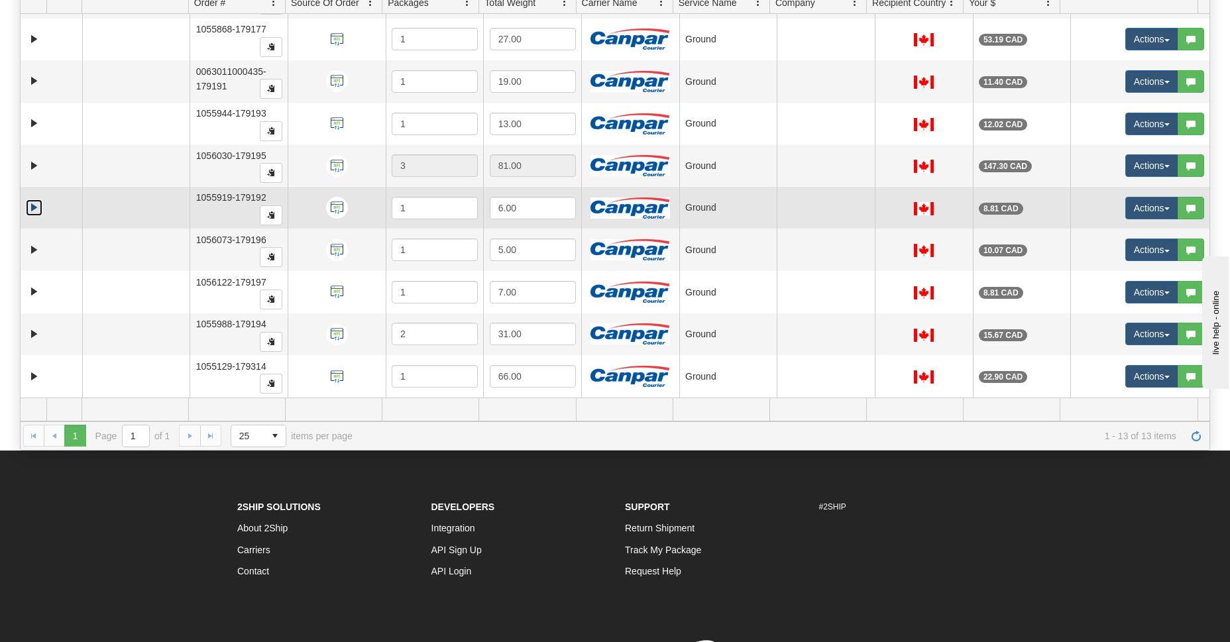
click at [30, 207] on link "Expand" at bounding box center [34, 207] width 17 height 17
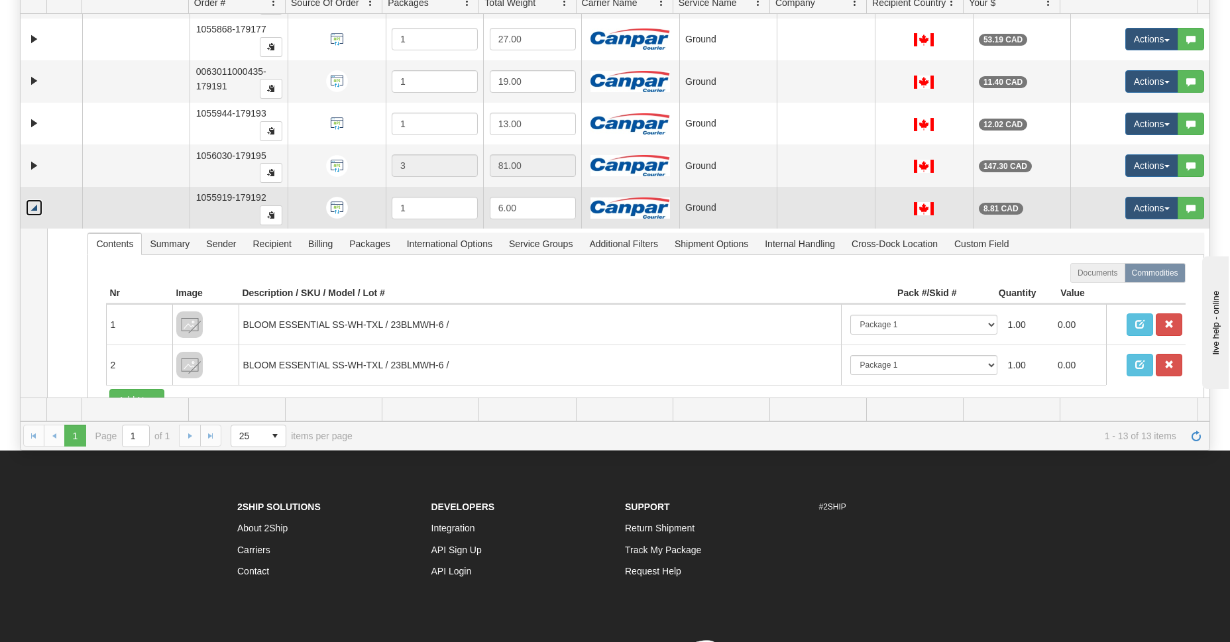
click at [31, 206] on link "Collapse" at bounding box center [34, 207] width 17 height 17
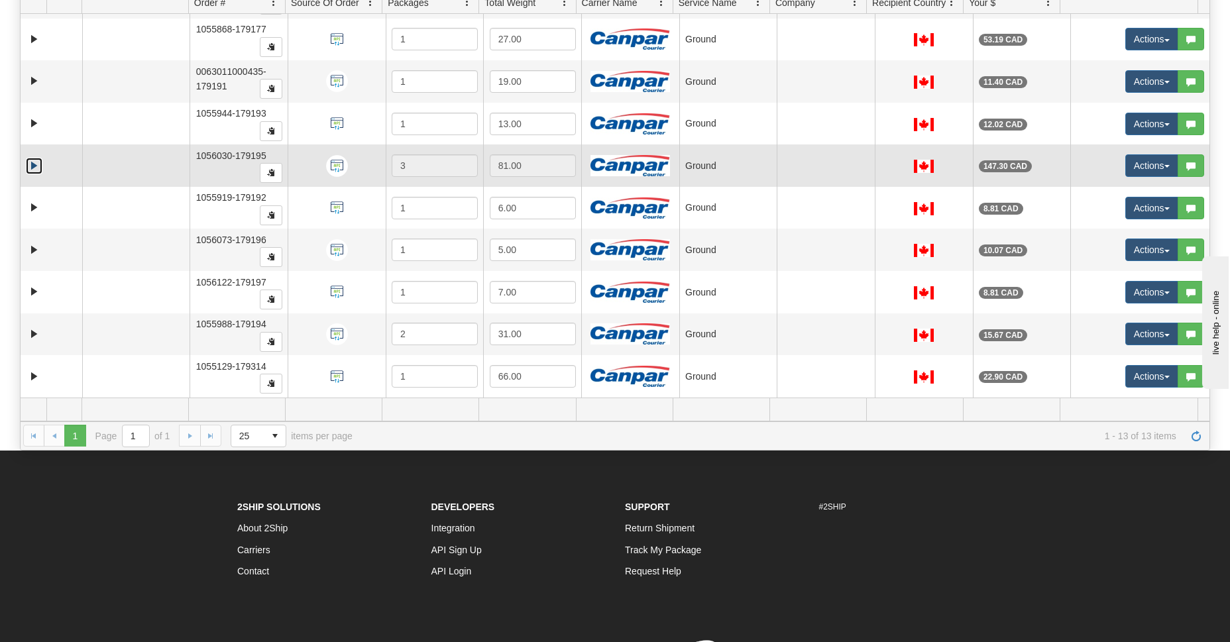
click at [32, 160] on link "Expand" at bounding box center [34, 166] width 17 height 17
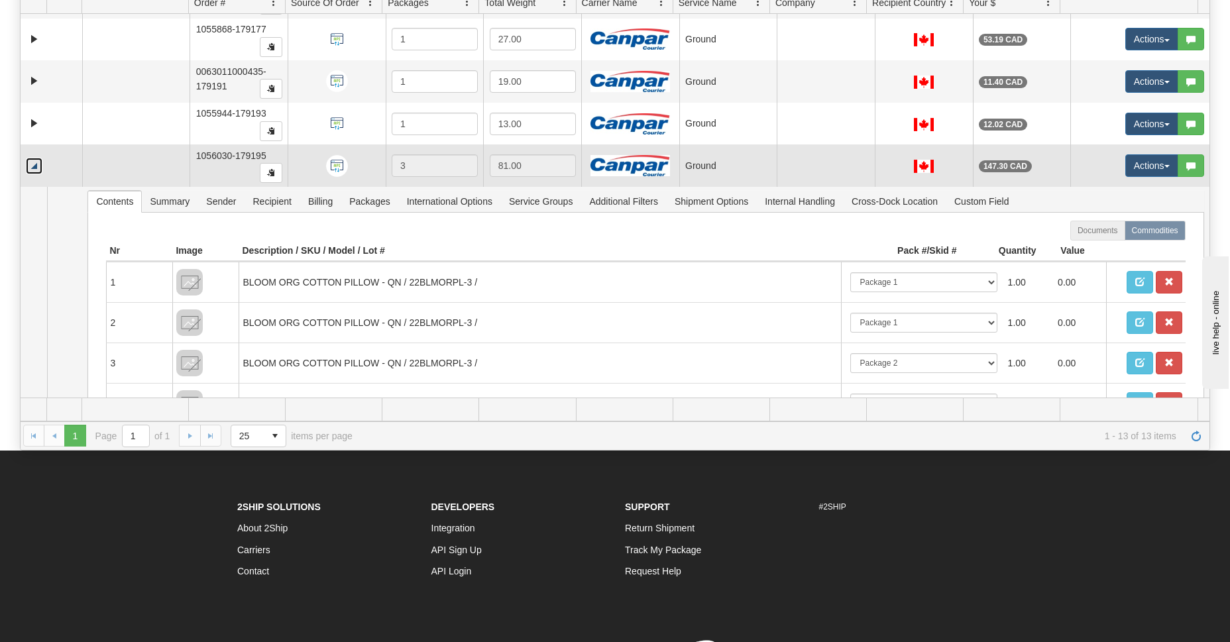
click at [32, 160] on link "Collapse" at bounding box center [34, 166] width 17 height 17
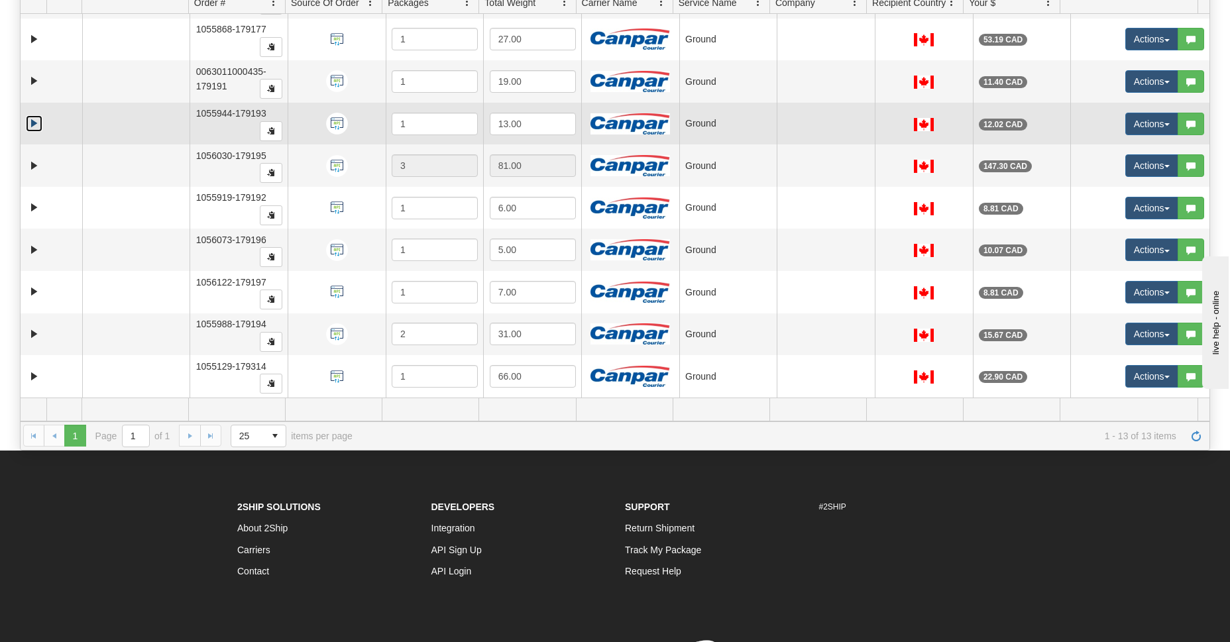
click at [29, 127] on link "Expand" at bounding box center [34, 123] width 17 height 17
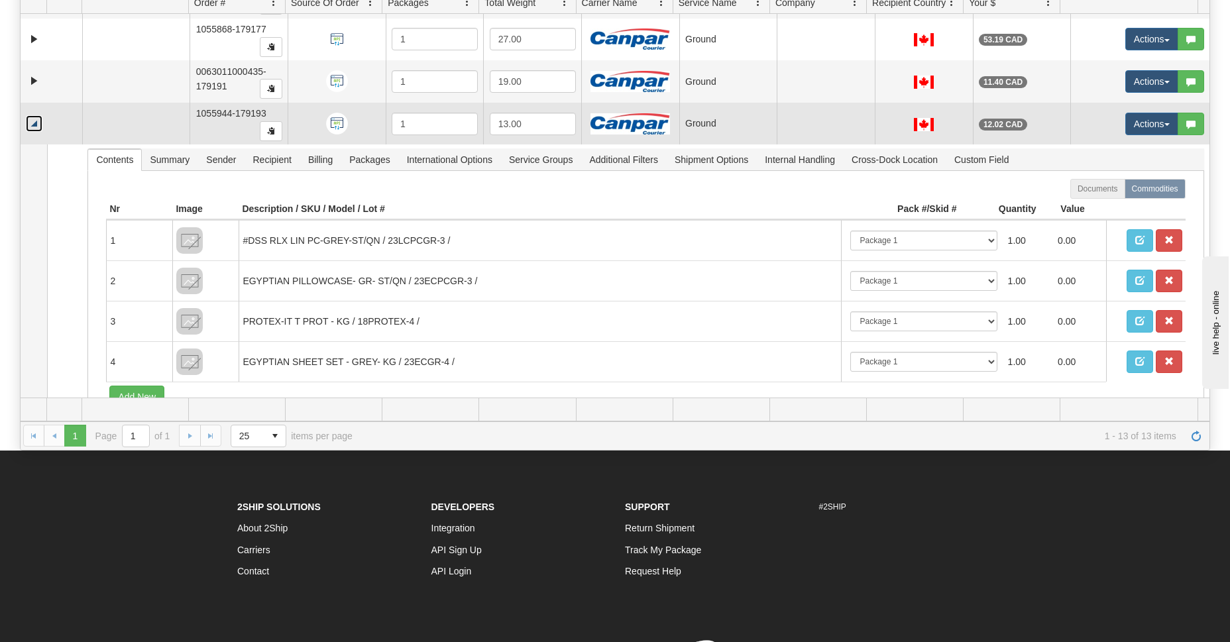
click at [32, 119] on link "Collapse" at bounding box center [34, 123] width 17 height 17
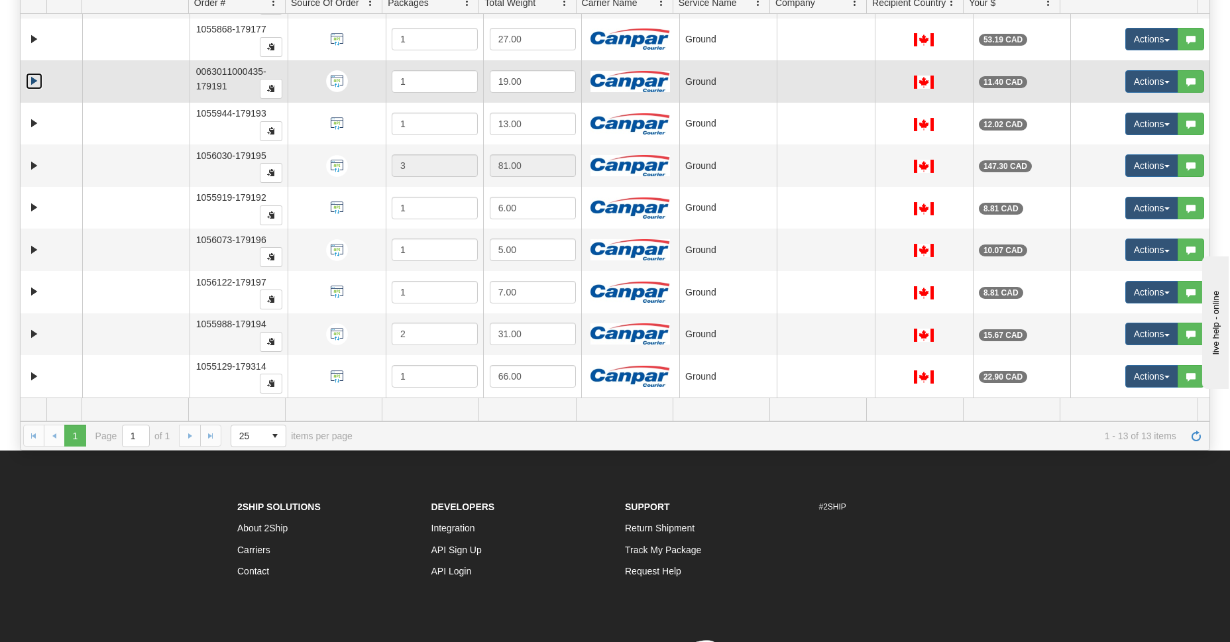
click at [34, 82] on link "Expand" at bounding box center [34, 81] width 17 height 17
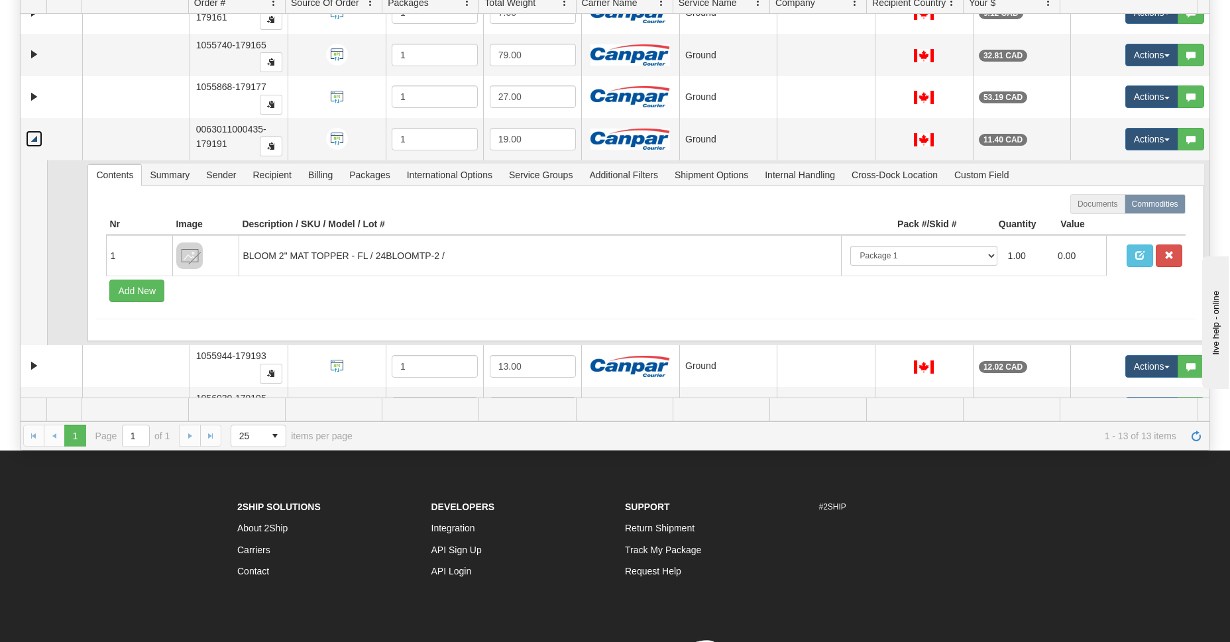
scroll to position [0, 0]
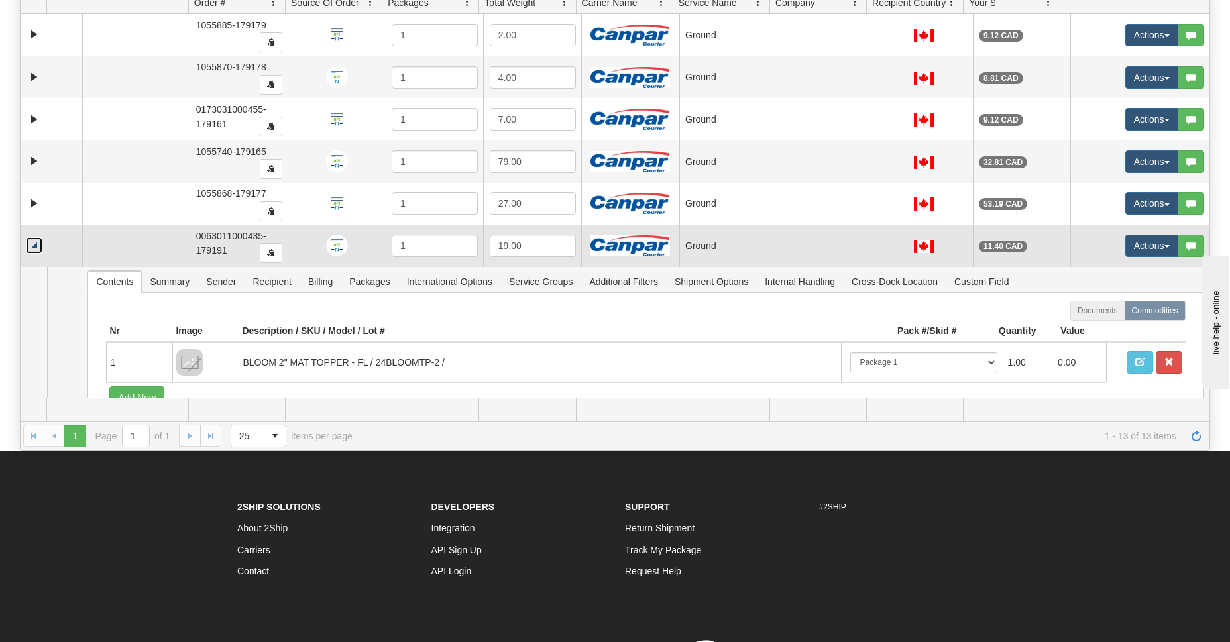
click at [36, 246] on link "Collapse" at bounding box center [34, 245] width 17 height 17
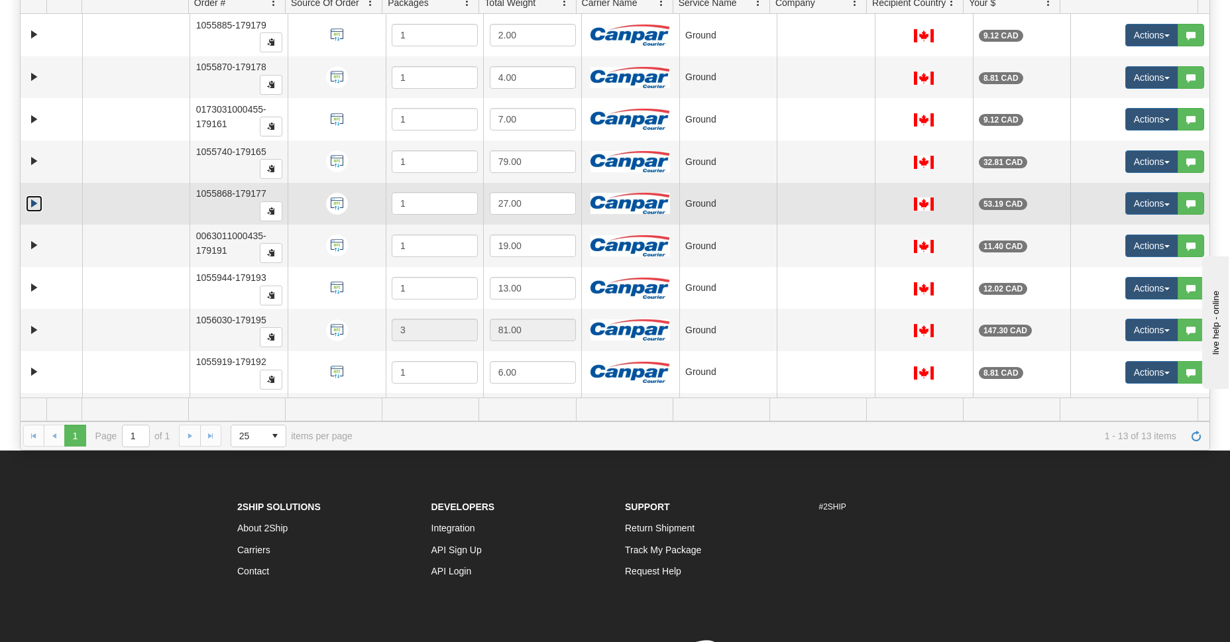
click at [31, 195] on link "Expand" at bounding box center [34, 203] width 17 height 17
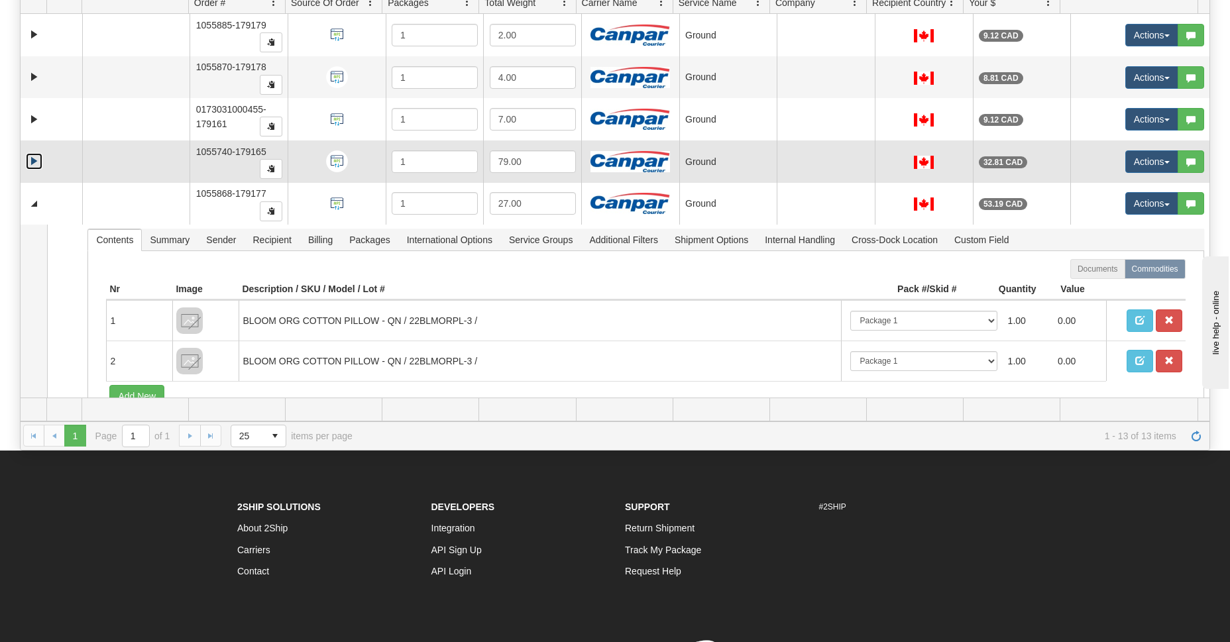
click at [31, 164] on link "Expand" at bounding box center [34, 161] width 17 height 17
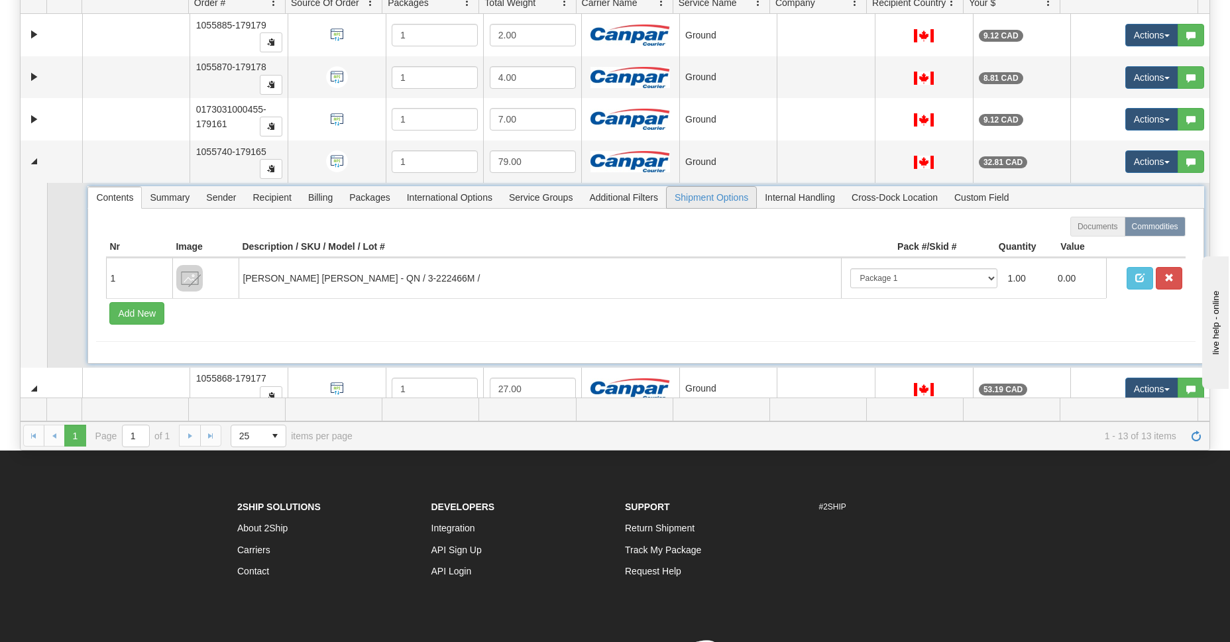
click at [684, 200] on span "Shipment Options" at bounding box center [711, 197] width 89 height 21
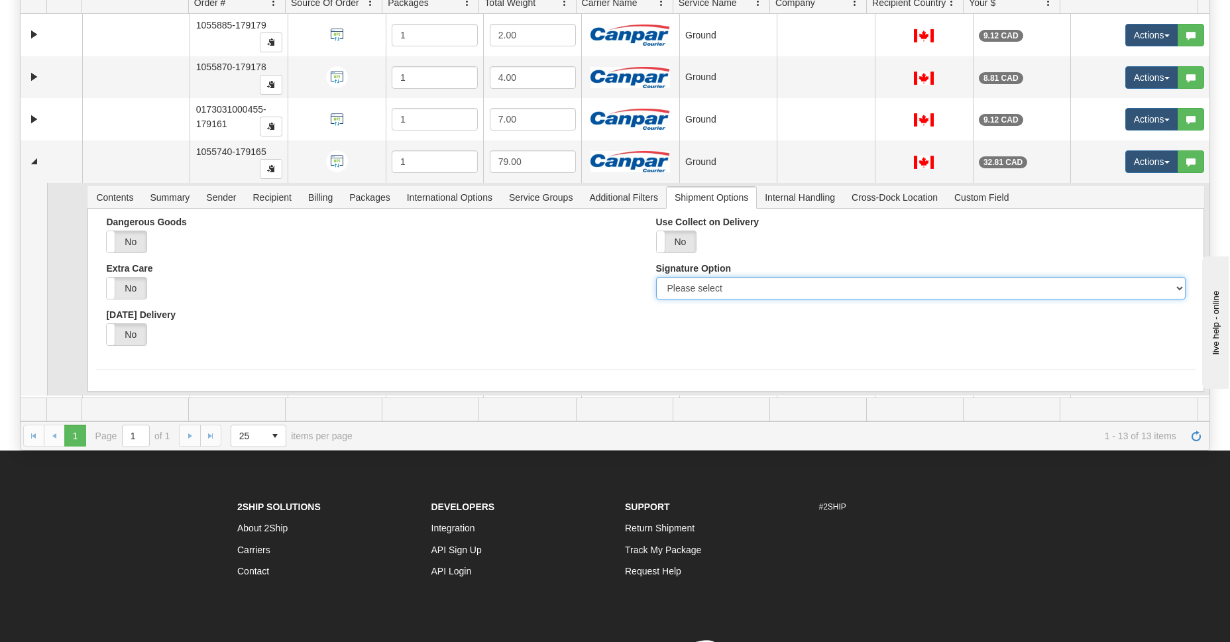
click at [663, 292] on select "Please select No Signature Required Signature Required Adult Signature" at bounding box center [920, 288] width 529 height 23
select select "2"
click at [656, 277] on select "Please select No Signature Required Signature Required Adult Signature" at bounding box center [920, 288] width 529 height 23
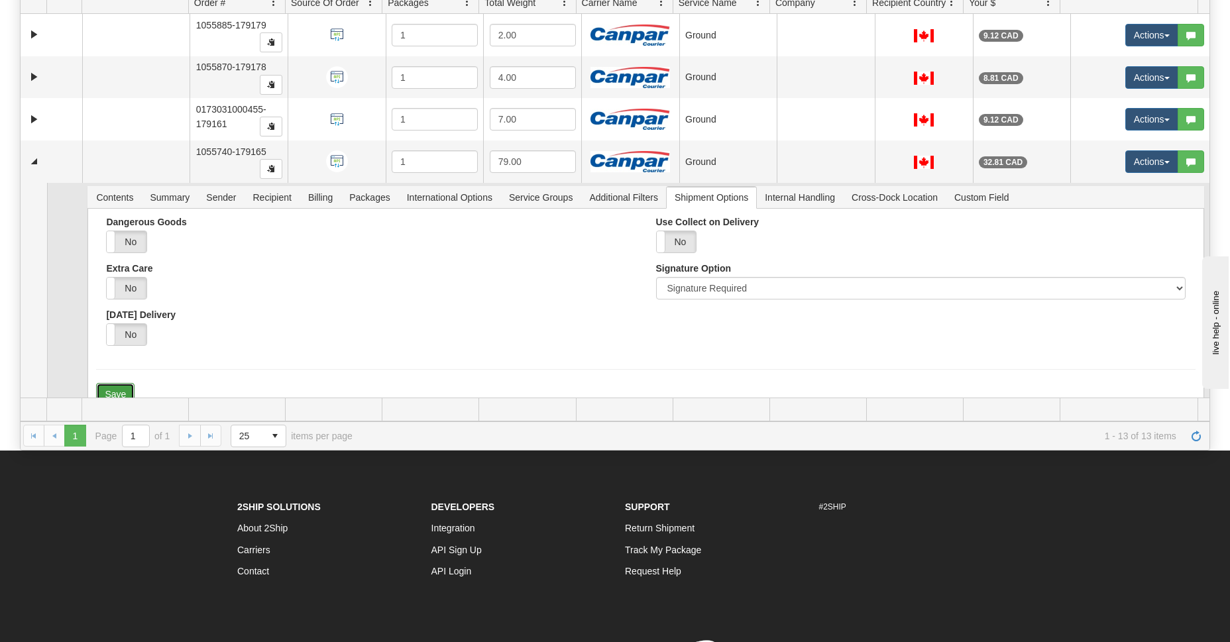
click at [112, 386] on button "Save" at bounding box center [115, 394] width 38 height 23
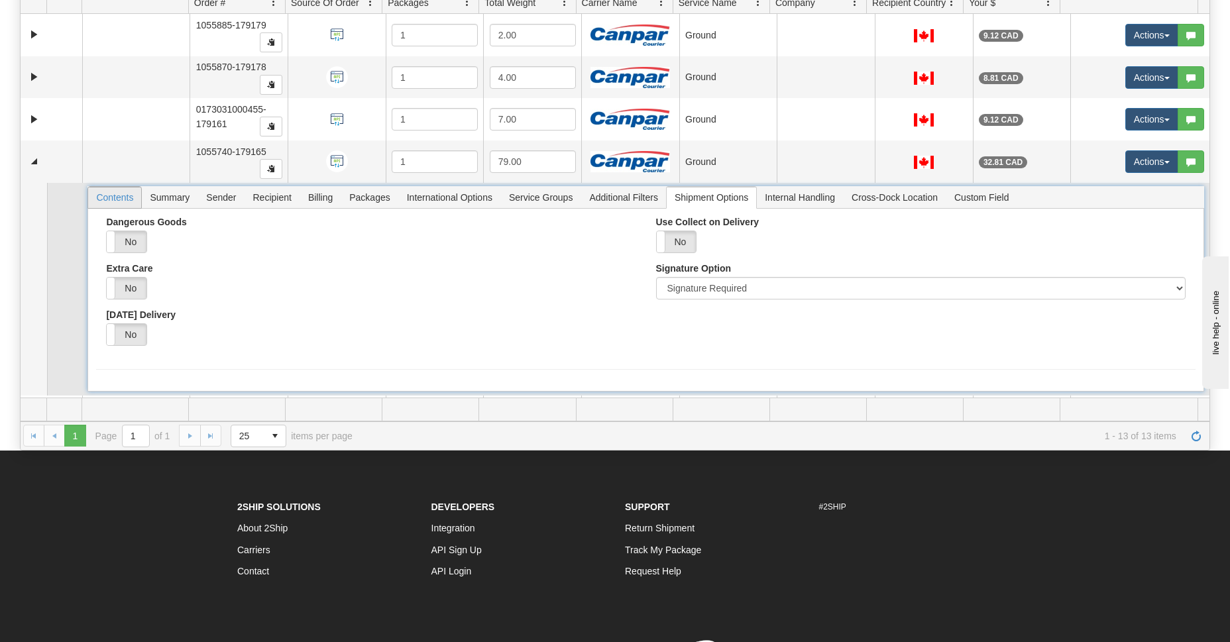
click at [127, 195] on span "Contents" at bounding box center [114, 197] width 53 height 21
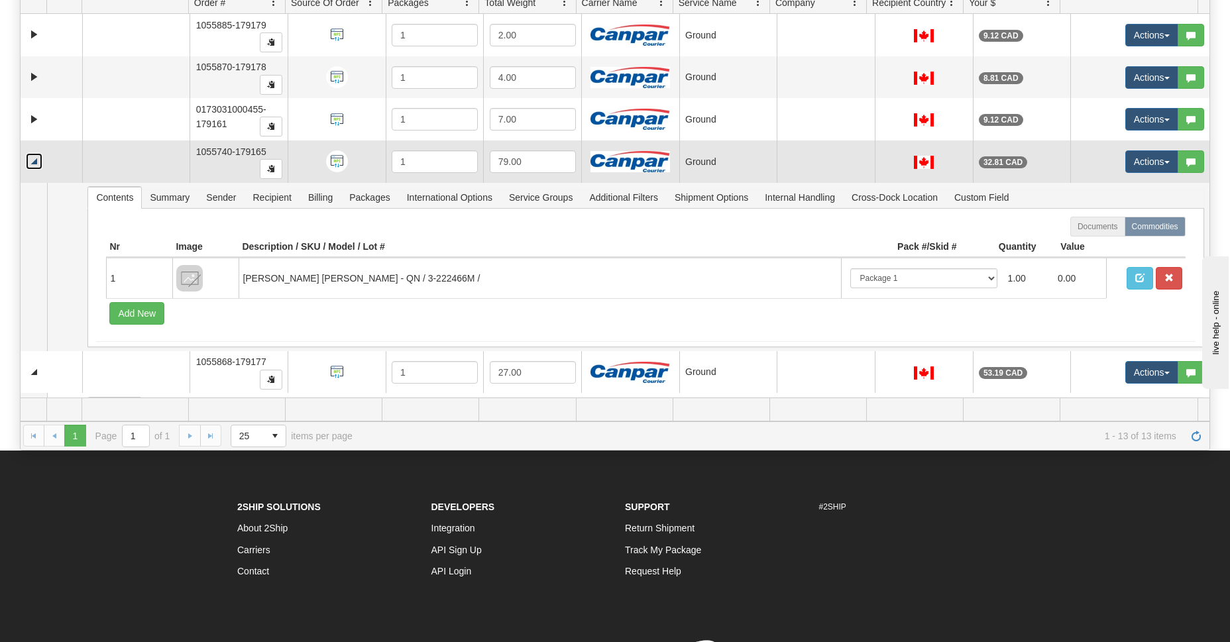
click at [38, 160] on link "Collapse" at bounding box center [34, 161] width 17 height 17
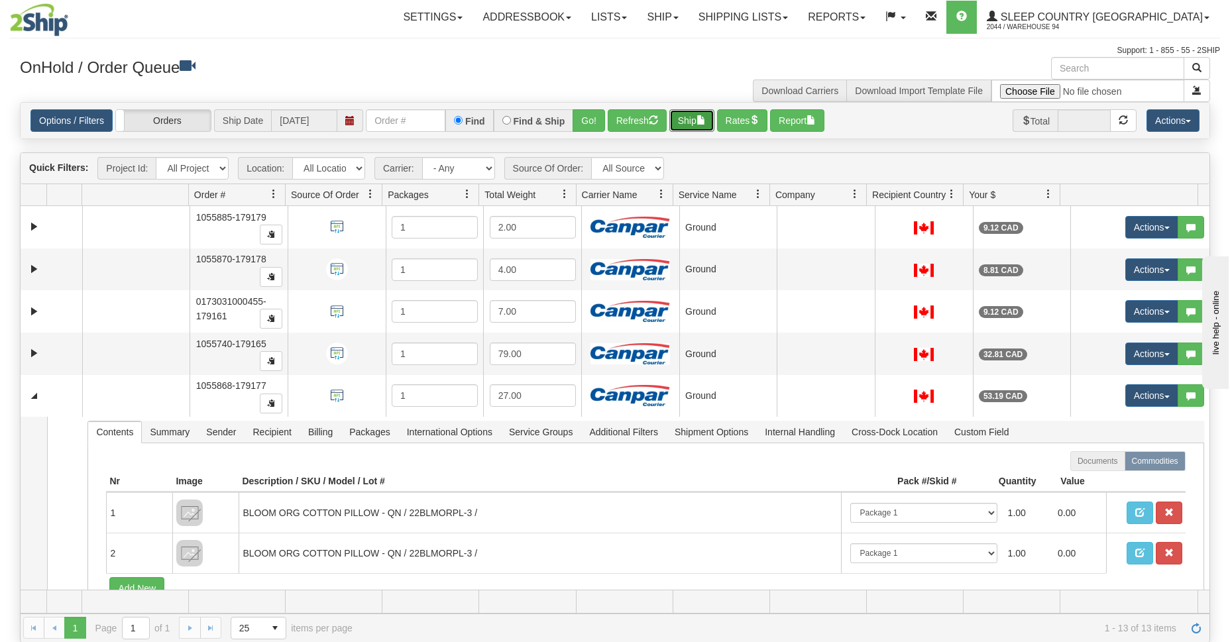
click at [698, 123] on button "Ship" at bounding box center [691, 120] width 45 height 23
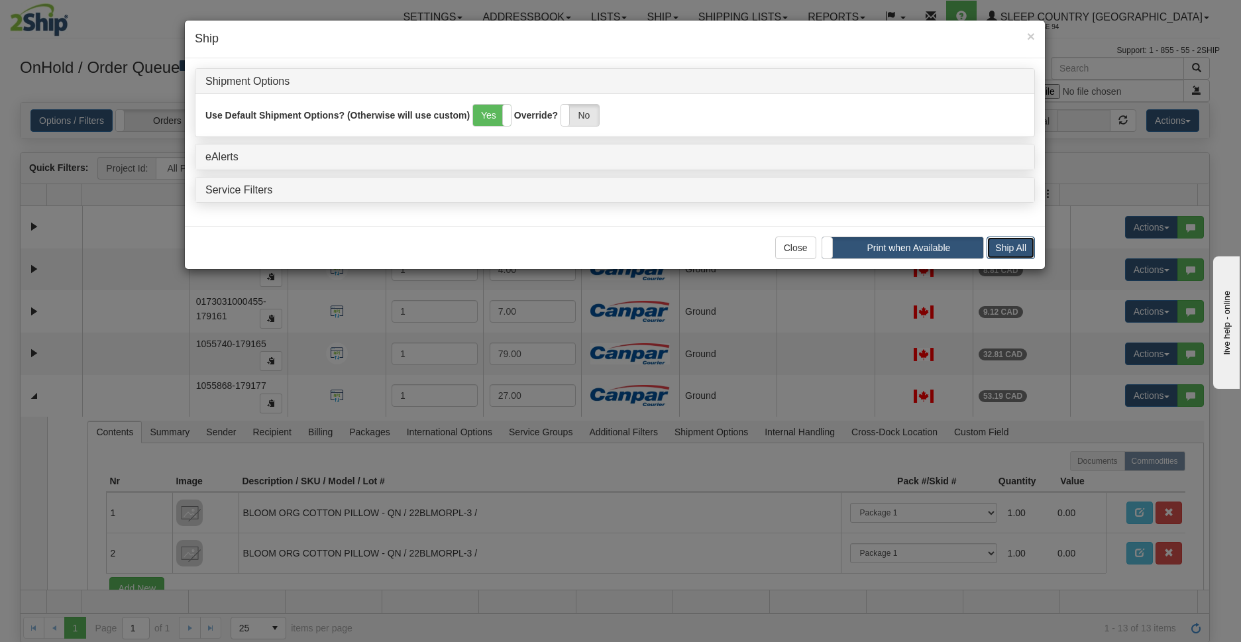
click at [1016, 244] on button "Ship All" at bounding box center [1011, 248] width 48 height 23
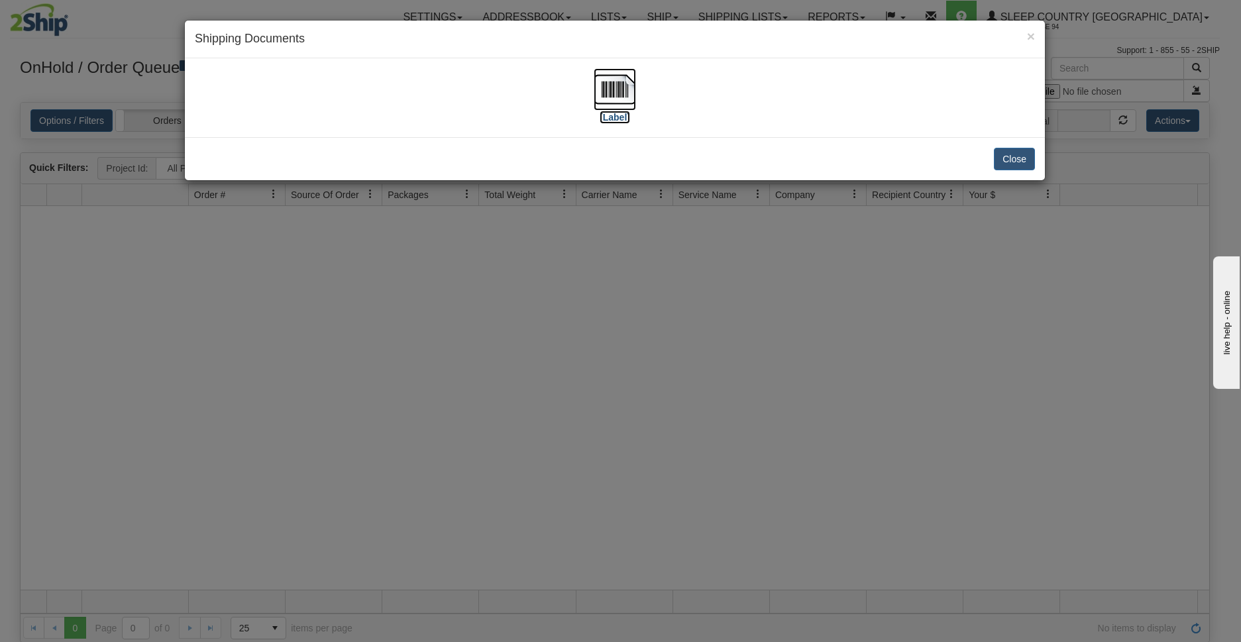
click at [621, 119] on label "[Label]" at bounding box center [615, 117] width 30 height 13
